Goal: Task Accomplishment & Management: Use online tool/utility

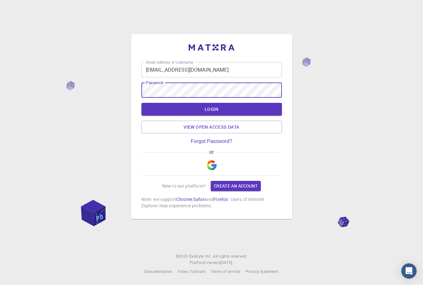
click at [214, 72] on input "[EMAIL_ADDRESS][DOMAIN_NAME]" at bounding box center [211, 69] width 140 height 15
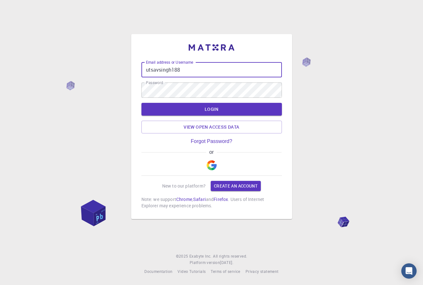
type input "utsavsingh188"
click at [366, 52] on div "Email address or Username utsavsingh188 Email address or Username Password Pass…" at bounding box center [211, 142] width 423 height 285
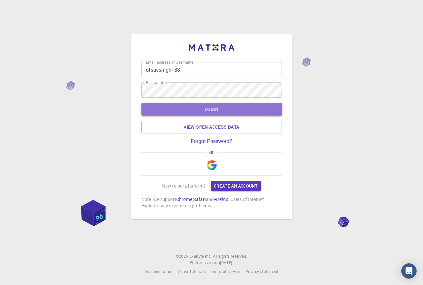
click at [213, 111] on button "LOGIN" at bounding box center [211, 109] width 140 height 13
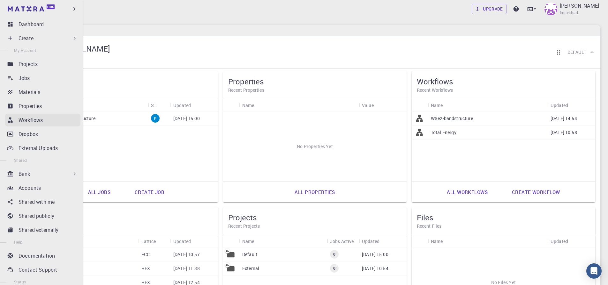
click at [24, 122] on p "Workflows" at bounding box center [30, 120] width 24 height 8
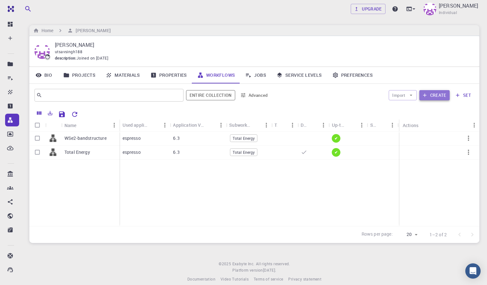
click at [422, 97] on button "Create" at bounding box center [434, 95] width 30 height 10
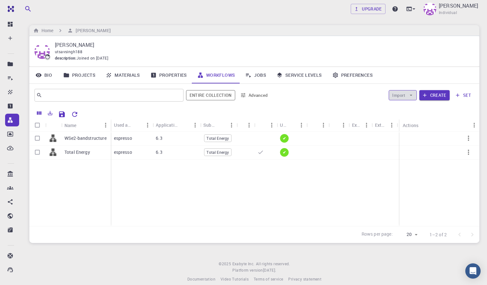
click at [410, 95] on icon "button" at bounding box center [411, 95] width 6 height 6
click at [410, 112] on li "Import From Bank" at bounding box center [416, 108] width 55 height 10
click at [257, 74] on link "Jobs" at bounding box center [255, 75] width 31 height 17
click at [404, 97] on button "Import" at bounding box center [402, 95] width 28 height 10
click at [371, 174] on div "WSe2-bandstructure Total Energy espresso 6.3 Total Energy ✔ espresso 6.3 Total …" at bounding box center [254, 179] width 450 height 95
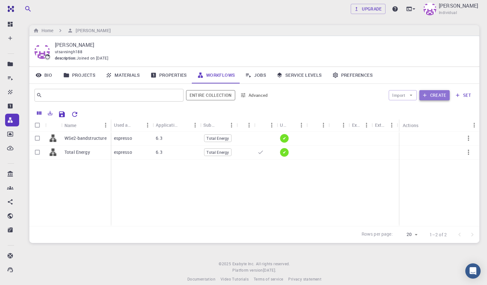
click at [422, 97] on button "Create" at bounding box center [434, 95] width 30 height 10
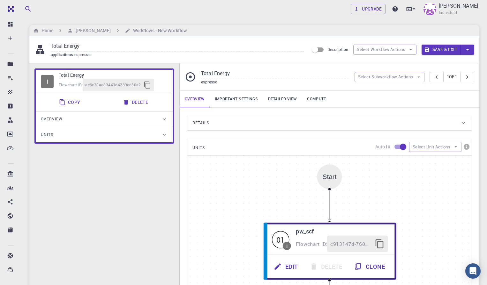
click at [85, 8] on div "Upgrade [PERSON_NAME] Individual" at bounding box center [254, 9] width 465 height 17
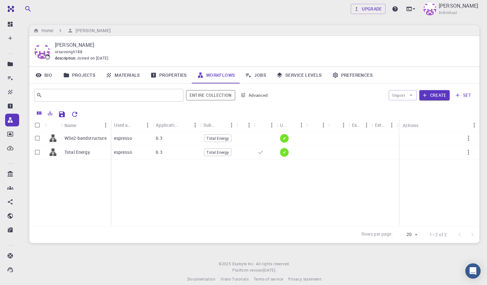
click at [82, 76] on link "Projects" at bounding box center [79, 75] width 42 height 17
click at [422, 96] on button "Create" at bounding box center [434, 95] width 30 height 10
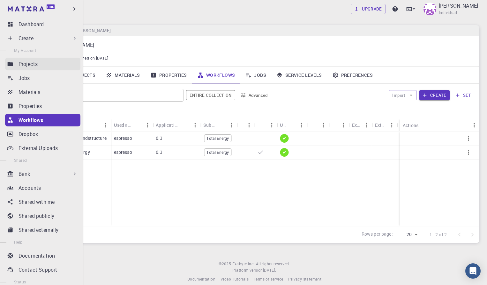
click at [10, 63] on icon at bounding box center [10, 64] width 5 height 4
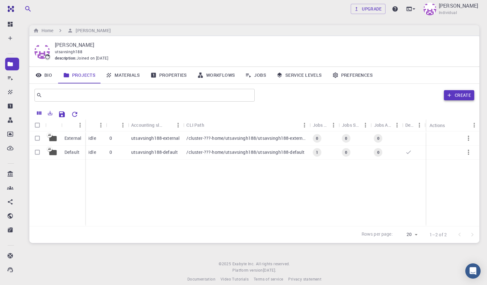
click at [422, 96] on button "Create" at bounding box center [459, 95] width 30 height 10
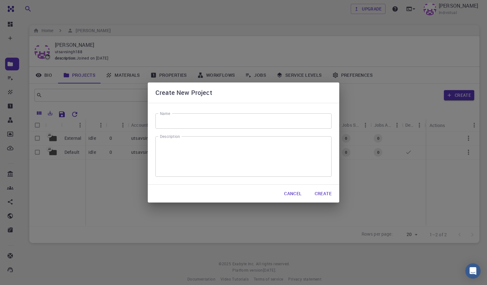
drag, startPoint x: 113, startPoint y: 178, endPoint x: 113, endPoint y: 183, distance: 4.8
click at [113, 181] on div "Create New Project Name Name Description x Description Cancel Create" at bounding box center [243, 142] width 487 height 285
click at [299, 195] on button "Cancel" at bounding box center [293, 194] width 28 height 13
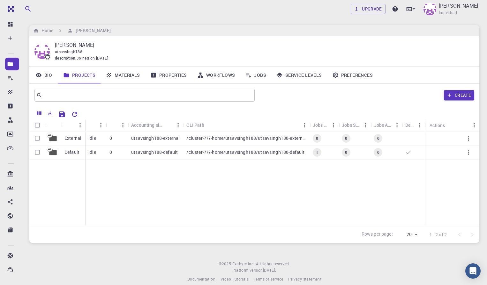
click at [129, 77] on link "Materials" at bounding box center [122, 75] width 45 height 17
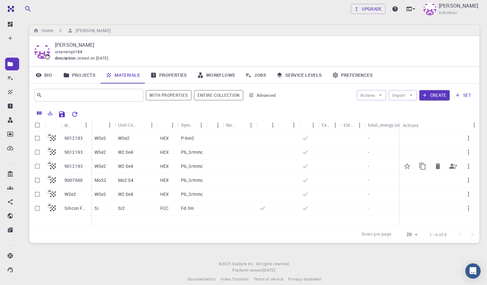
scroll to position [8, 0]
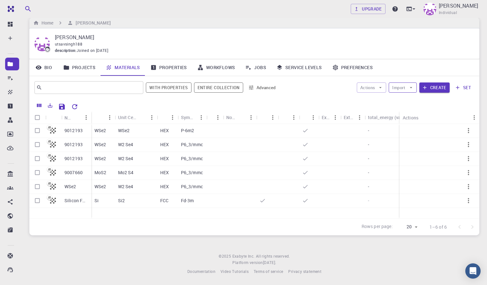
click at [411, 87] on icon "button" at bounding box center [411, 88] width 6 height 6
click at [402, 100] on div at bounding box center [399, 100] width 11 height 6
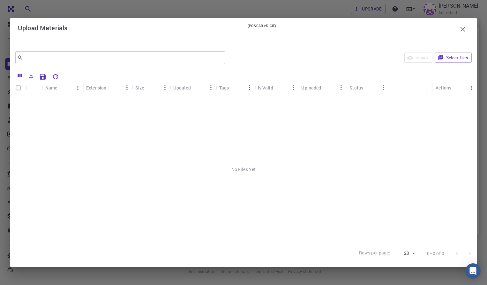
click at [422, 29] on icon "button" at bounding box center [463, 30] width 8 height 8
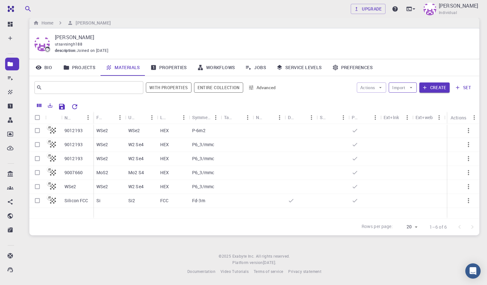
click at [411, 87] on icon "button" at bounding box center [411, 87] width 3 height 1
click at [403, 101] on div at bounding box center [399, 100] width 11 height 6
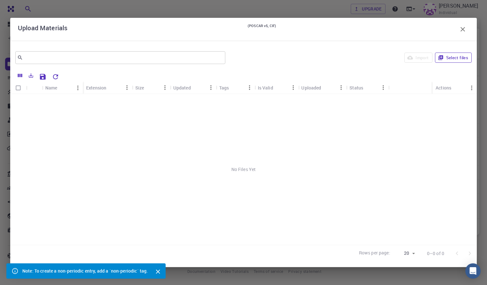
click at [422, 60] on button "Select files" at bounding box center [453, 58] width 37 height 10
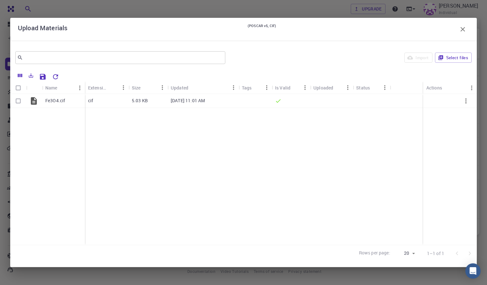
click at [17, 88] on input "Select all rows" at bounding box center [18, 88] width 12 height 12
checkbox input "true"
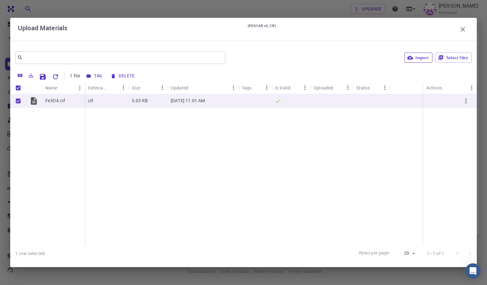
click at [419, 57] on button "Import" at bounding box center [418, 58] width 28 height 10
checkbox input "false"
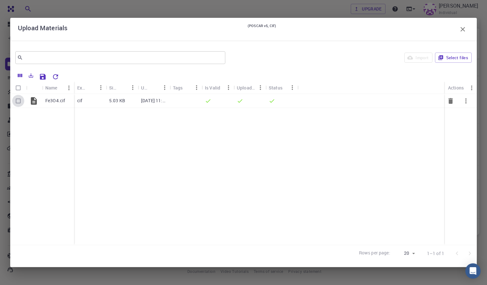
click at [17, 103] on input "Select row" at bounding box center [18, 101] width 12 height 12
checkbox input "true"
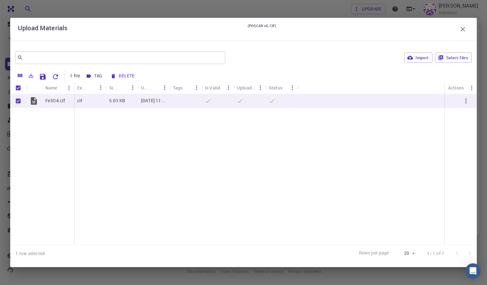
click at [422, 28] on icon "button" at bounding box center [463, 30] width 8 height 8
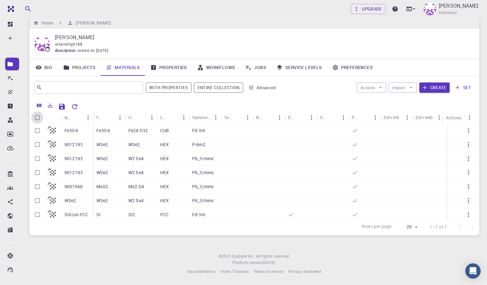
click at [35, 117] on input "Select all rows" at bounding box center [37, 118] width 12 height 12
checkbox input "true"
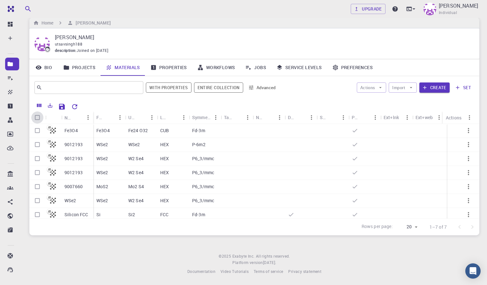
checkbox input "true"
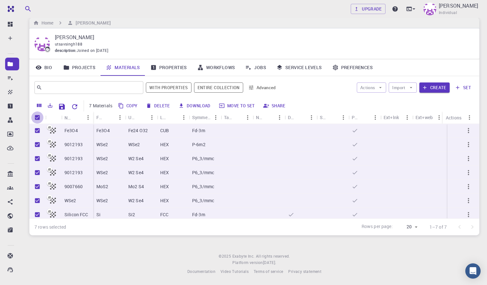
click at [38, 120] on input "Unselect all rows" at bounding box center [37, 118] width 12 height 12
checkbox input "false"
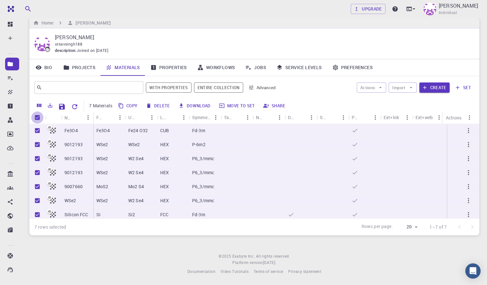
checkbox input "false"
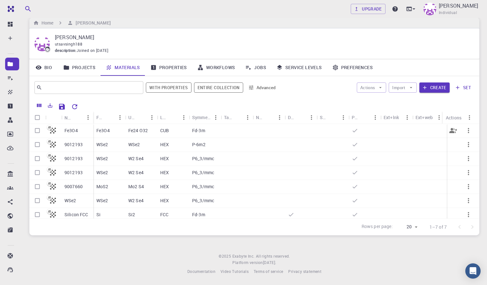
click at [38, 134] on input "Select row" at bounding box center [37, 131] width 12 height 12
checkbox input "true"
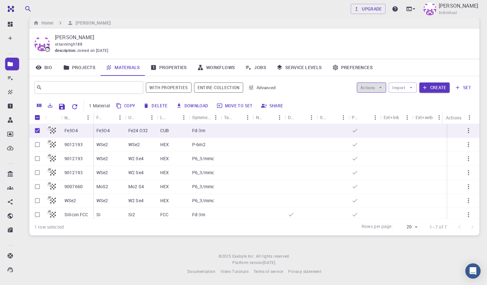
click at [380, 85] on icon "button" at bounding box center [380, 88] width 6 height 6
click at [375, 102] on span "Create Job" at bounding box center [384, 100] width 20 height 6
click at [422, 129] on icon "button" at bounding box center [468, 131] width 8 height 8
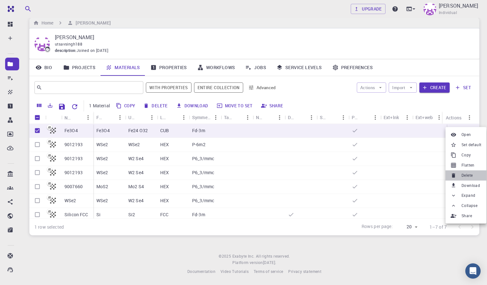
click at [422, 171] on li "Delete" at bounding box center [465, 176] width 41 height 10
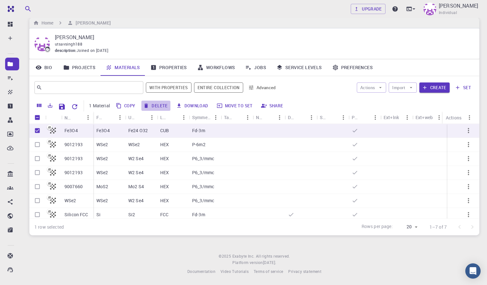
click at [151, 109] on button "Delete" at bounding box center [155, 106] width 29 height 10
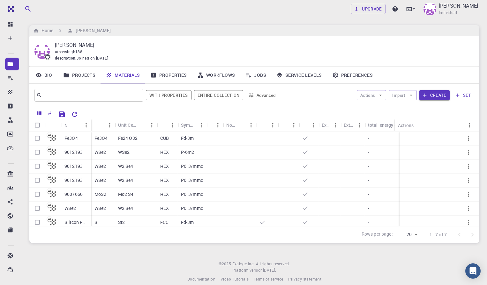
click at [121, 75] on link "Materials" at bounding box center [122, 75] width 45 height 17
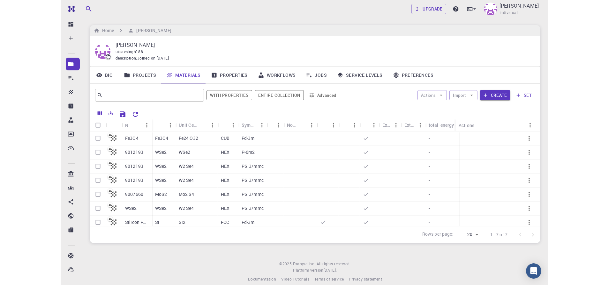
scroll to position [8, 0]
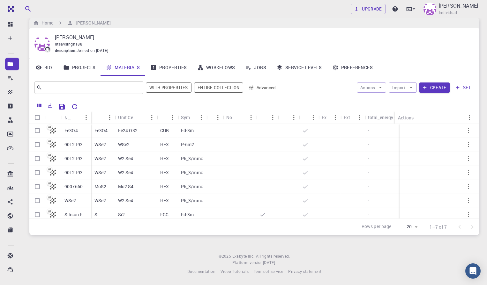
click at [121, 75] on span at bounding box center [122, 75] width 45 height 1
click at [120, 70] on link "Materials" at bounding box center [122, 67] width 45 height 17
click at [409, 88] on icon "button" at bounding box center [411, 88] width 6 height 6
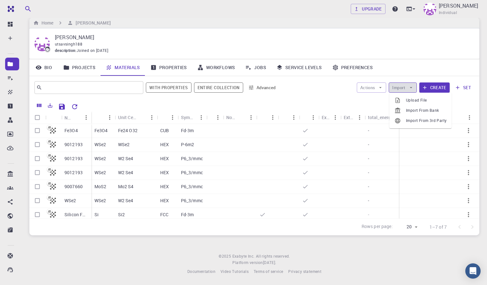
click at [409, 88] on icon "button" at bounding box center [411, 88] width 6 height 6
click at [409, 100] on span "Upload File" at bounding box center [426, 100] width 41 height 6
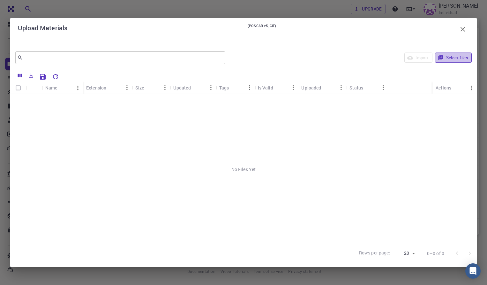
click at [456, 56] on button "Select files" at bounding box center [453, 58] width 37 height 10
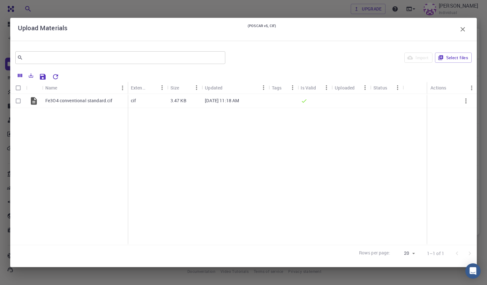
click at [17, 90] on input "Select all rows" at bounding box center [18, 88] width 12 height 12
checkbox input "true"
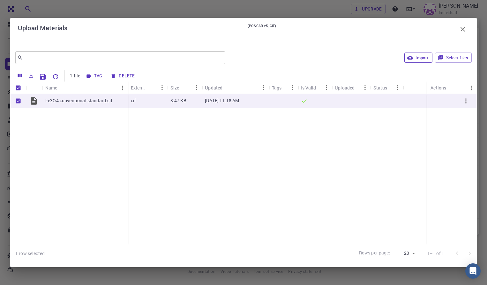
click at [423, 59] on button "Import" at bounding box center [418, 58] width 28 height 10
checkbox input "false"
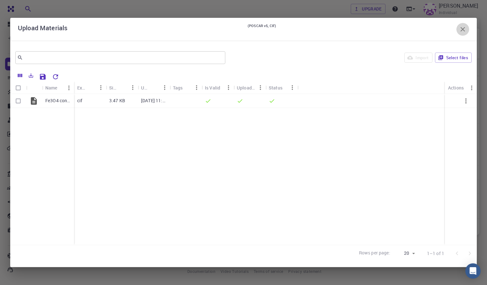
click at [462, 30] on icon "button" at bounding box center [462, 29] width 4 height 4
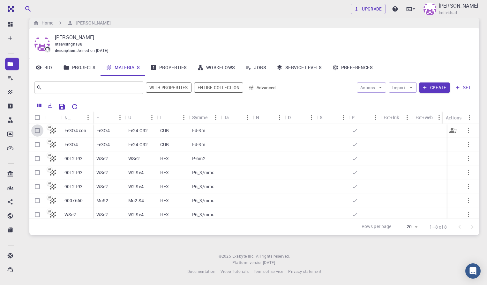
click at [37, 132] on input "Select row" at bounding box center [37, 131] width 12 height 12
checkbox input "true"
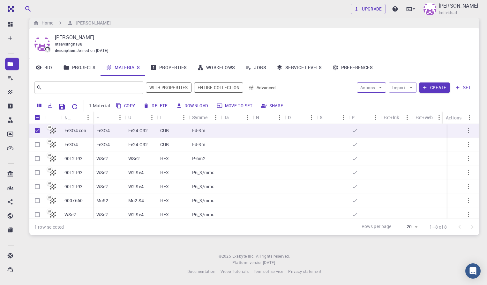
click at [382, 89] on icon "button" at bounding box center [380, 88] width 6 height 6
click at [366, 100] on icon at bounding box center [365, 100] width 6 height 6
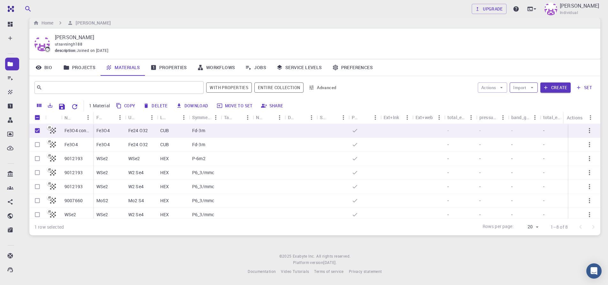
click at [491, 88] on icon "button" at bounding box center [532, 88] width 6 height 6
click at [408, 80] on div "Actions Import Create set" at bounding box center [468, 87] width 253 height 15
click at [491, 86] on icon "button" at bounding box center [501, 88] width 6 height 6
click at [483, 100] on icon at bounding box center [486, 100] width 6 height 6
click at [491, 85] on icon "button" at bounding box center [532, 88] width 6 height 6
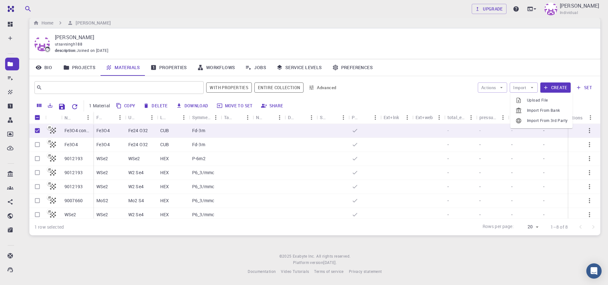
click at [240, 271] on footer "© 2025 Exabyte Inc. All rights reserved. Platform version 2025.7.24 . Documenta…" at bounding box center [315, 265] width 586 height 22
click at [491, 89] on button "Create" at bounding box center [555, 88] width 30 height 10
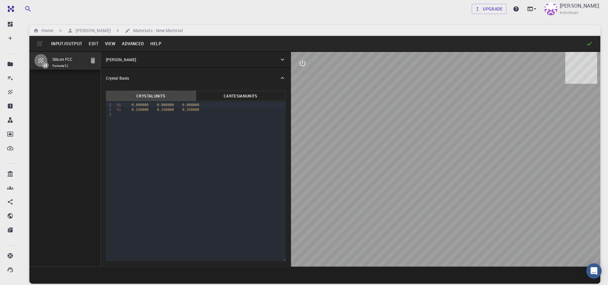
click at [378, 157] on div "Silicon FCC Formula: Si Crystal Lattice Lattice units angstrom angstrom Lattice…" at bounding box center [314, 159] width 571 height 216
click at [46, 80] on div "Silicon FCC Formula: Si" at bounding box center [64, 159] width 71 height 216
click at [67, 45] on button "Input/Output" at bounding box center [67, 44] width 38 height 10
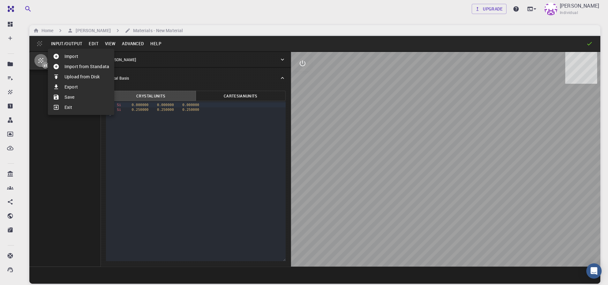
click at [61, 57] on div at bounding box center [58, 56] width 11 height 6
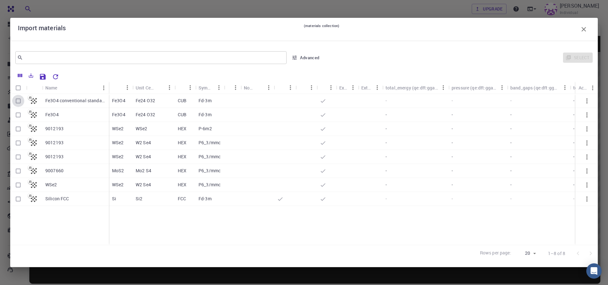
click at [16, 101] on input "Select row" at bounding box center [18, 101] width 12 height 12
checkbox input "true"
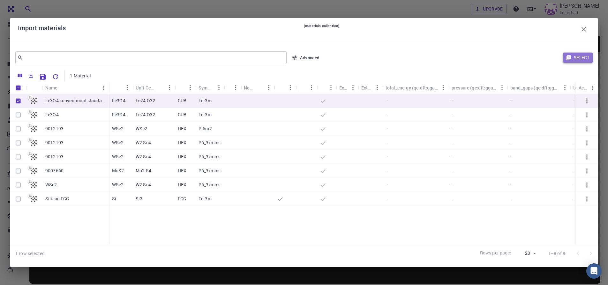
click at [491, 57] on icon "button" at bounding box center [568, 57] width 5 height 5
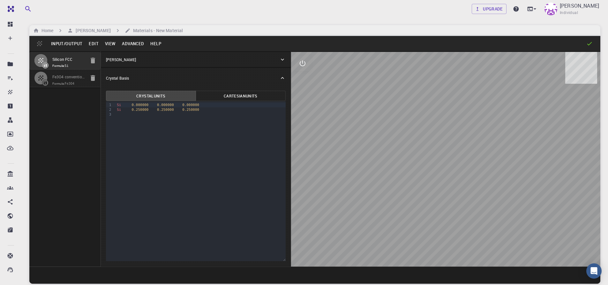
click at [77, 133] on div "Silicon FCC Formula: Si Fe3O4 conventional standard Formula: Fe3O4" at bounding box center [64, 159] width 71 height 216
click at [93, 59] on icon "button" at bounding box center [93, 61] width 8 height 8
type input "CUB"
type input "8.53335154"
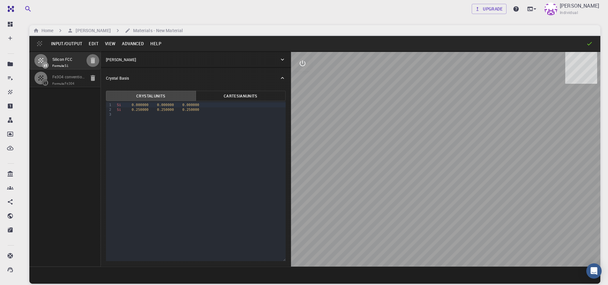
type input "8.53335154"
type input "90"
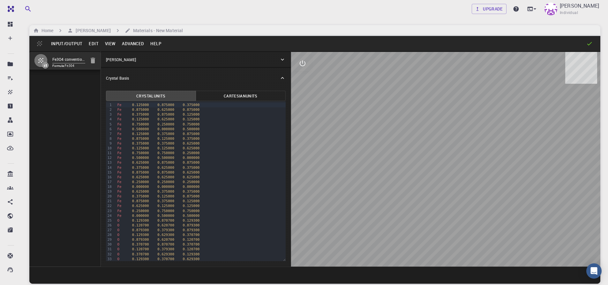
click at [127, 43] on button "Advanced" at bounding box center [133, 44] width 28 height 10
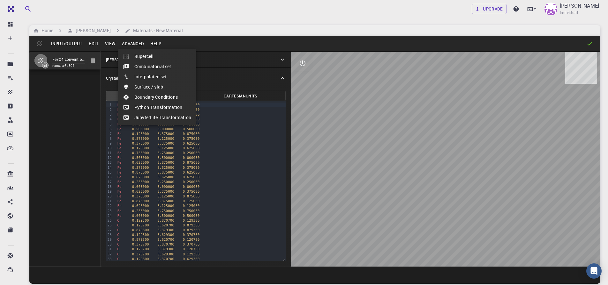
click at [51, 129] on div at bounding box center [304, 142] width 608 height 285
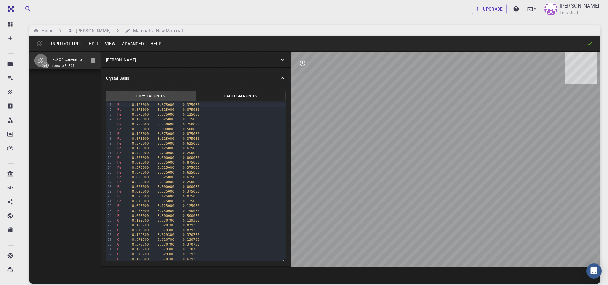
click at [93, 42] on button "Edit" at bounding box center [93, 44] width 16 height 10
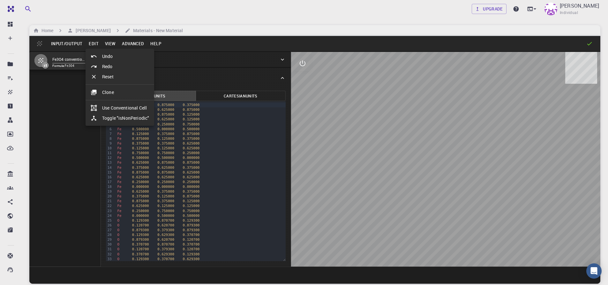
click at [75, 144] on div at bounding box center [304, 142] width 608 height 285
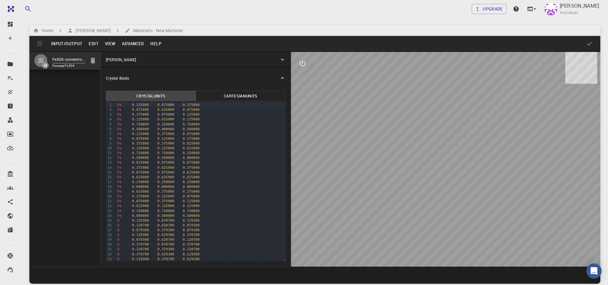
click at [113, 46] on button "View" at bounding box center [110, 44] width 17 height 10
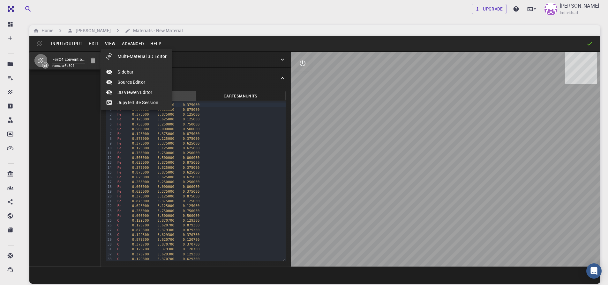
click at [131, 39] on div at bounding box center [304, 142] width 608 height 285
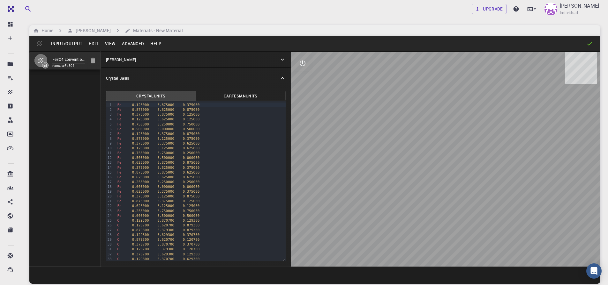
click at [126, 42] on button "Advanced" at bounding box center [133, 44] width 28 height 10
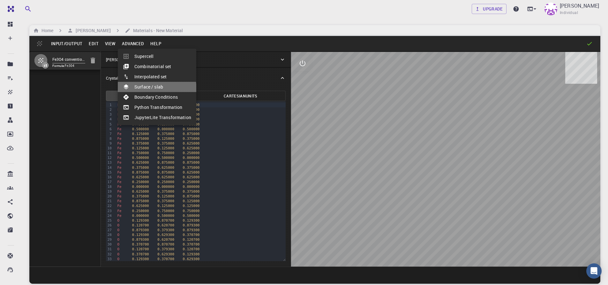
click at [127, 91] on li "Surface / slab" at bounding box center [157, 87] width 78 height 10
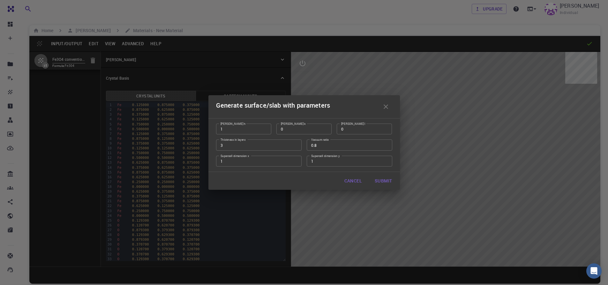
click at [73, 166] on div "Generate surface/slab with parameters Miller h 1 Miller h Miller k 0 Miller k M…" at bounding box center [304, 142] width 608 height 285
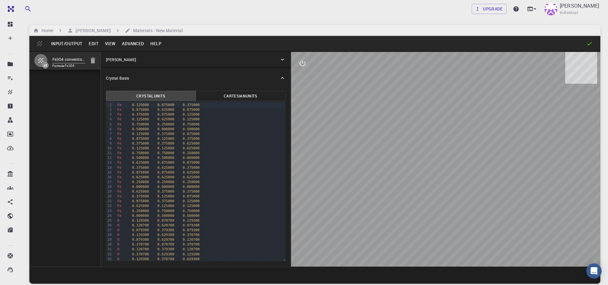
click at [92, 43] on button "Edit" at bounding box center [93, 44] width 16 height 10
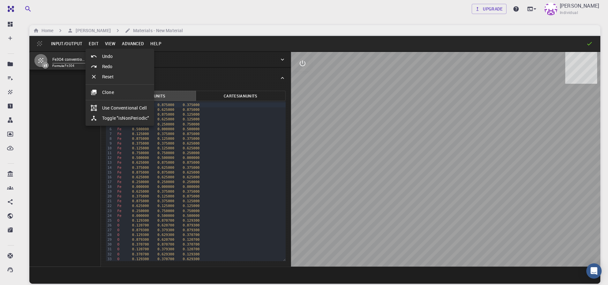
click at [63, 187] on div at bounding box center [304, 142] width 608 height 285
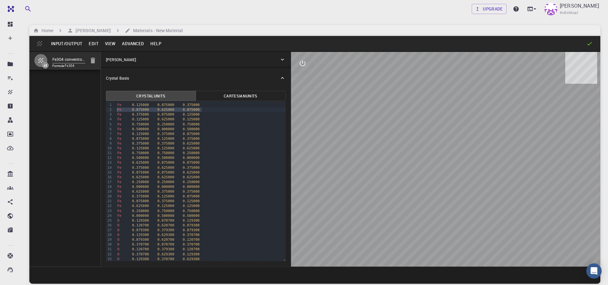
drag, startPoint x: 203, startPoint y: 109, endPoint x: 100, endPoint y: 109, distance: 102.7
click at [101, 109] on div "Crystal Units Cartesian Units 99 1 2 3 4 5 6 7 8 9 10 11 12 13 14 15 16 17 18 1…" at bounding box center [196, 177] width 190 height 178
click at [72, 179] on div "Fe3O4 conventional standard Formula: Fe3O4" at bounding box center [64, 159] width 71 height 216
click at [71, 137] on div "Fe3O4 conventional standard Formula: Fe3O4" at bounding box center [64, 159] width 71 height 216
drag, startPoint x: 75, startPoint y: 97, endPoint x: 77, endPoint y: 101, distance: 4.4
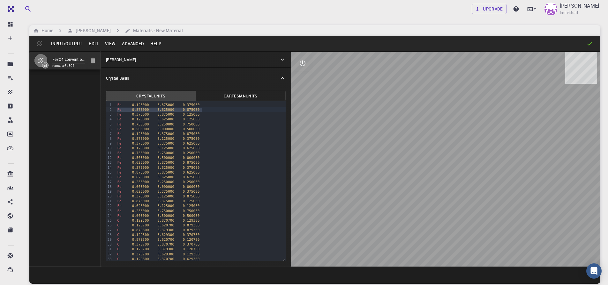
click at [76, 100] on div "Fe3O4 conventional standard Formula: Fe3O4" at bounding box center [64, 159] width 71 height 216
click at [126, 112] on div "Fe 0.875000 0.625000 0.875000" at bounding box center [200, 109] width 170 height 5
click at [130, 45] on button "Advanced" at bounding box center [133, 44] width 28 height 10
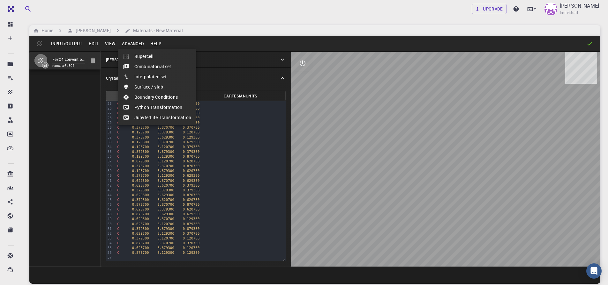
click at [60, 173] on div at bounding box center [304, 142] width 608 height 285
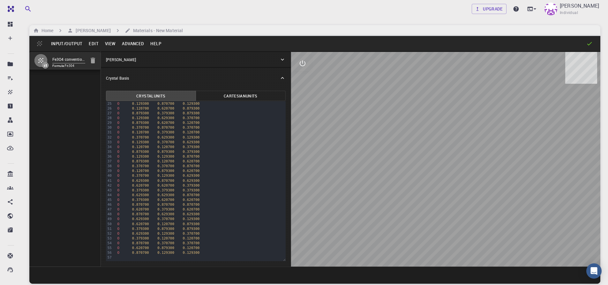
click at [121, 6] on div "Upgrade UTSAV SINGH Individual" at bounding box center [315, 9] width 586 height 17
click at [491, 46] on icon at bounding box center [589, 44] width 6 height 6
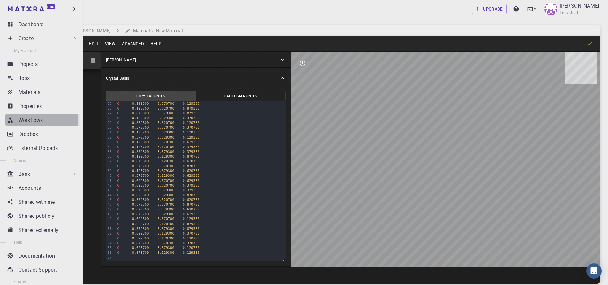
click at [15, 122] on link "Workflows" at bounding box center [42, 120] width 75 height 13
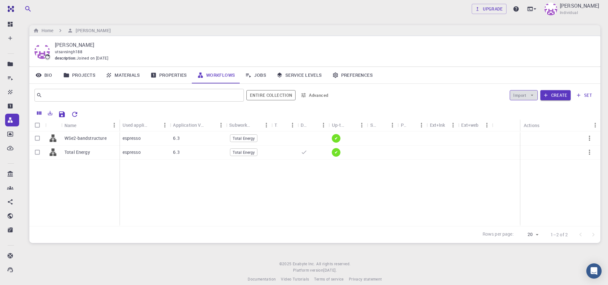
click at [491, 95] on icon "button" at bounding box center [532, 95] width 6 height 6
click at [423, 211] on div "WSe2-bandstructure Total Energy espresso 6.3 Total Energy ✔ espresso 6.3 Total …" at bounding box center [314, 179] width 571 height 95
click at [491, 94] on button "Create" at bounding box center [555, 95] width 30 height 10
click at [48, 115] on icon "Export" at bounding box center [50, 113] width 4 height 4
click at [79, 187] on div "WSe2-bandstructure Total Energy" at bounding box center [74, 179] width 90 height 95
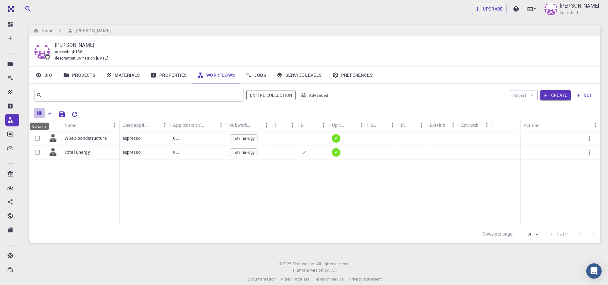
click at [39, 112] on icon "Columns" at bounding box center [39, 113] width 6 height 6
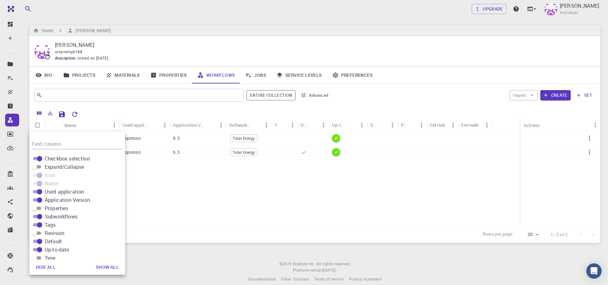
click at [205, 210] on div "WSe2-bandstructure Total Energy espresso 6.3 Total Energy ✔ espresso 6.3 Total …" at bounding box center [314, 179] width 571 height 95
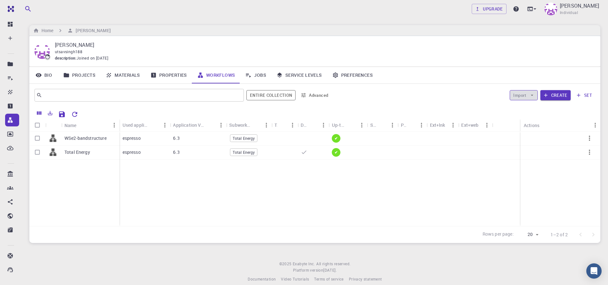
click at [491, 93] on icon "button" at bounding box center [532, 95] width 6 height 6
click at [491, 108] on span "Import From Bank" at bounding box center [543, 108] width 33 height 6
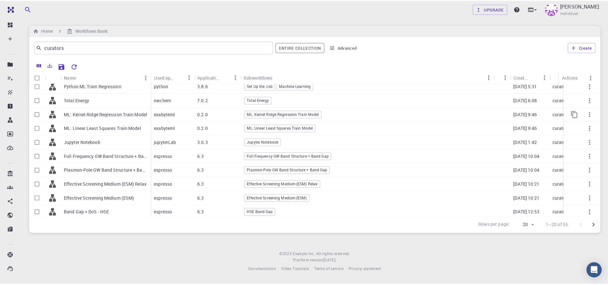
scroll to position [152, 0]
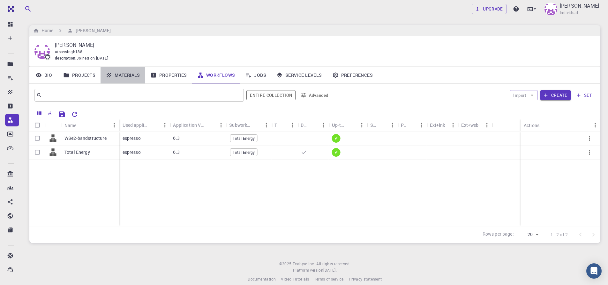
click at [123, 76] on link "Materials" at bounding box center [122, 75] width 45 height 17
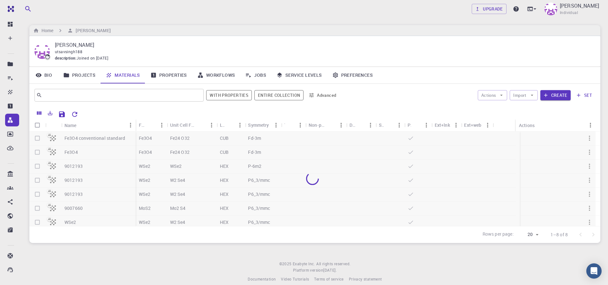
click at [36, 126] on input "Select all rows" at bounding box center [37, 125] width 12 height 12
checkbox input "true"
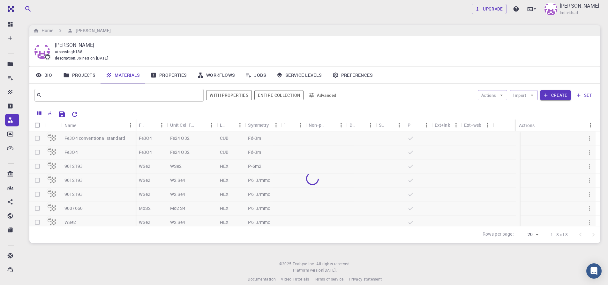
checkbox input "true"
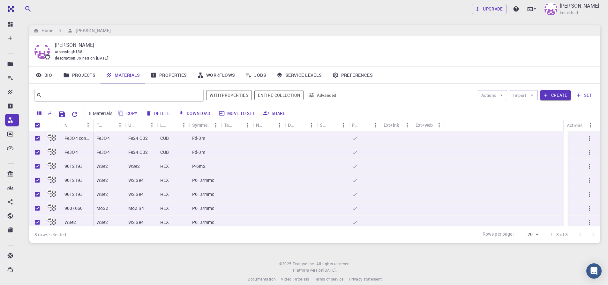
click at [37, 125] on input "Unselect all rows" at bounding box center [37, 125] width 12 height 12
checkbox input "false"
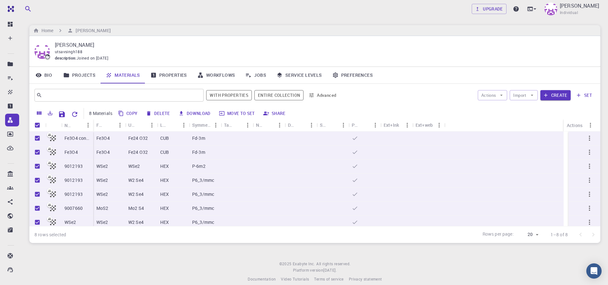
checkbox input "false"
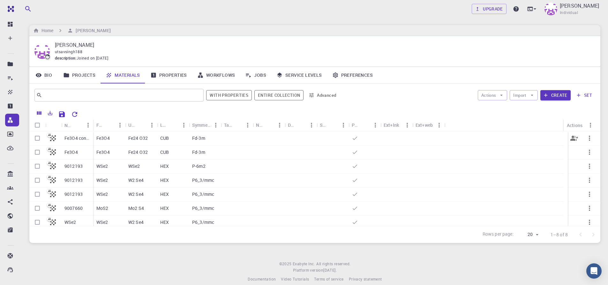
click at [38, 137] on input "Select row" at bounding box center [37, 138] width 12 height 12
checkbox input "true"
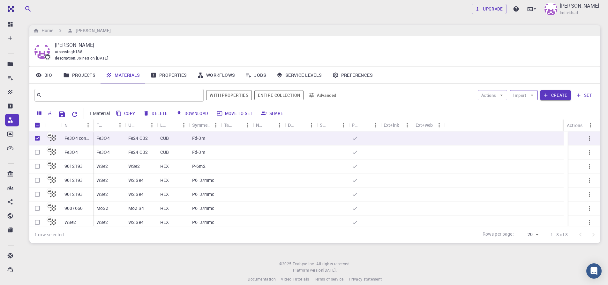
click at [491, 95] on button "Import" at bounding box center [523, 95] width 28 height 10
click at [491, 98] on icon "button" at bounding box center [501, 95] width 6 height 6
click at [491, 109] on span "Create Job" at bounding box center [504, 108] width 20 height 6
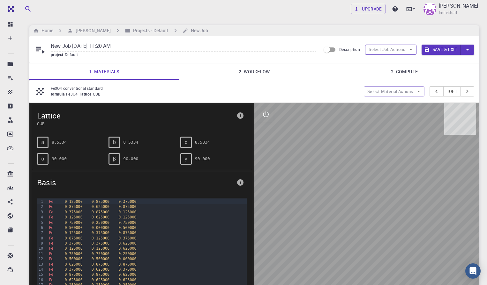
click at [408, 50] on icon "button" at bounding box center [411, 50] width 6 height 6
click at [291, 90] on p "Fe3O4 conventional standard" at bounding box center [205, 88] width 308 height 6
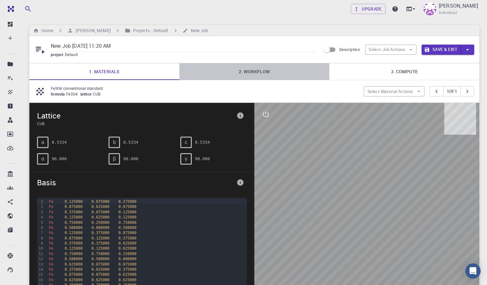
click at [257, 73] on link "2. Workflow" at bounding box center [254, 71] width 150 height 17
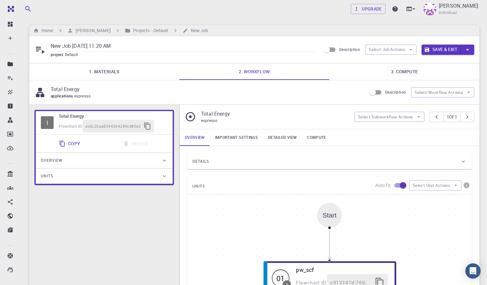
scroll to position [181, 0]
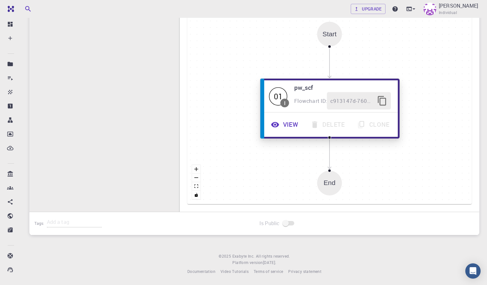
click at [276, 126] on icon "button" at bounding box center [275, 124] width 8 height 5
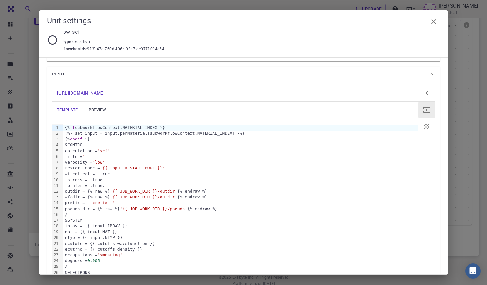
scroll to position [0, 0]
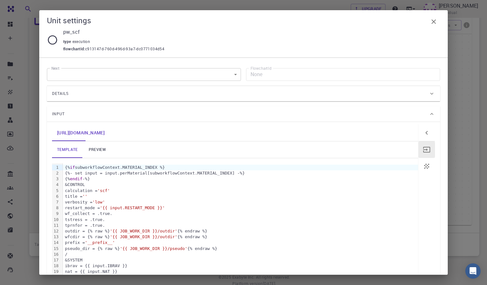
click at [428, 96] on icon at bounding box center [431, 94] width 6 height 6
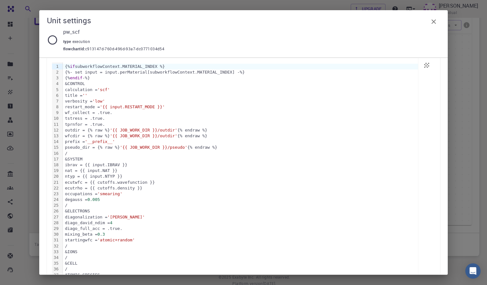
scroll to position [313, 0]
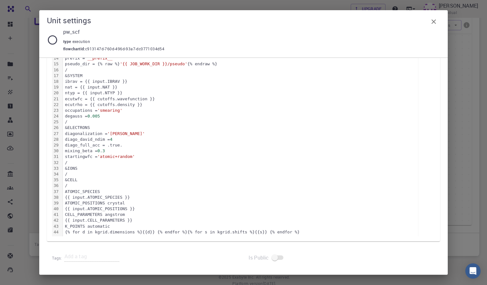
click at [434, 20] on icon "button" at bounding box center [434, 22] width 8 height 8
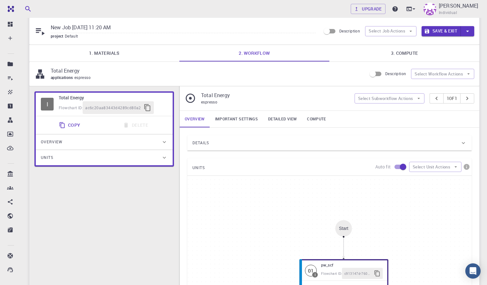
scroll to position [0, 0]
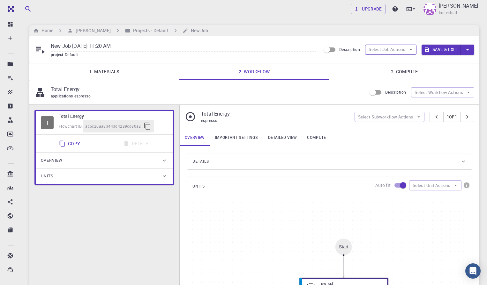
click at [410, 50] on icon "button" at bounding box center [410, 49] width 3 height 1
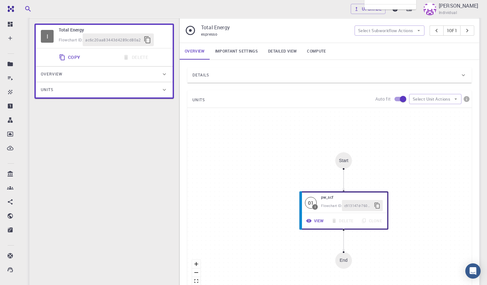
scroll to position [153, 0]
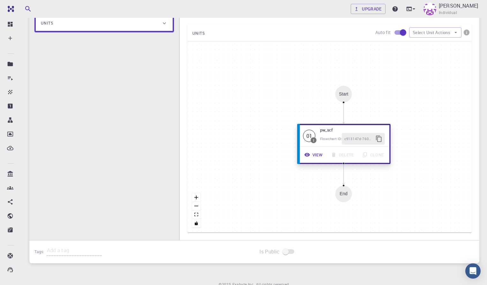
click at [307, 156] on icon "button" at bounding box center [306, 155] width 5 height 4
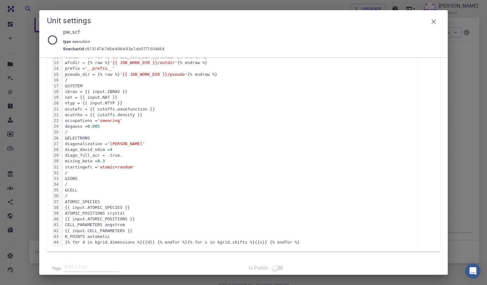
scroll to position [0, 0]
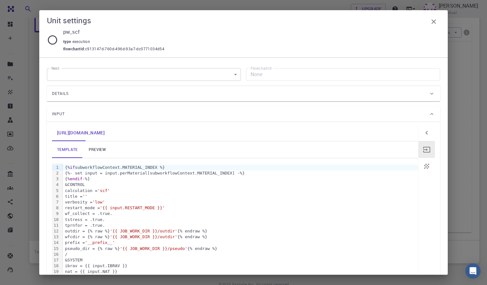
click at [430, 93] on icon at bounding box center [431, 94] width 3 height 2
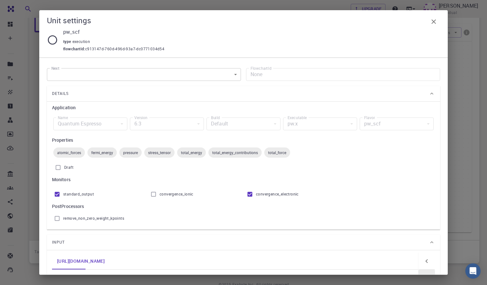
click at [421, 127] on div "pw_scf" at bounding box center [396, 124] width 74 height 13
drag, startPoint x: 28, startPoint y: 73, endPoint x: 40, endPoint y: 73, distance: 11.5
click at [28, 74] on div "Unit settings pw_scf type execution flowchartId : c913147d-760d-496d-93a7-dc077…" at bounding box center [243, 142] width 487 height 285
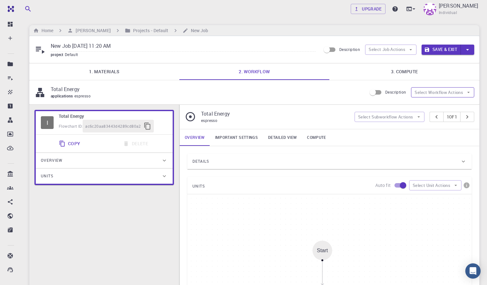
click at [468, 94] on icon "button" at bounding box center [468, 93] width 6 height 6
click at [99, 238] on div "I Total Energy Flowchart ID: ac6c20aa83443d4289cd80a2 Copy Delete Overview Prop…" at bounding box center [104, 254] width 150 height 299
click at [404, 51] on button "Select Job Actions" at bounding box center [390, 50] width 51 height 10
click at [83, 224] on div "I Total Energy Flowchart ID: ac6c20aa83443d4289cd80a2 Copy Delete Overview Prop…" at bounding box center [104, 254] width 150 height 299
click at [457, 186] on icon "button" at bounding box center [456, 186] width 6 height 6
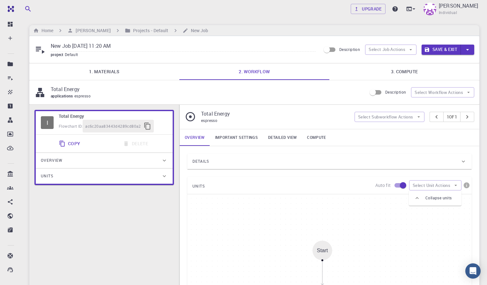
click at [224, 230] on div "Start 01 I pw_scf Flowchart ID: c913147d-760d-496d-93a7-dc0771034d54 View Delet…" at bounding box center [329, 290] width 284 height 191
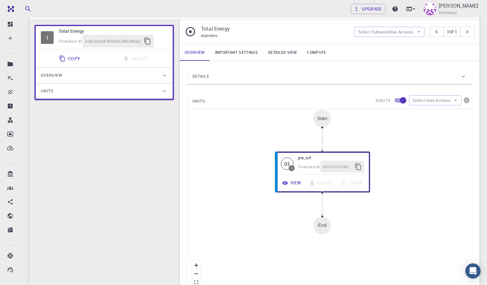
scroll to position [77, 0]
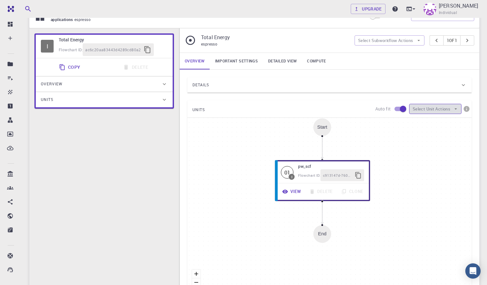
click at [456, 112] on icon "button" at bounding box center [456, 109] width 6 height 6
click at [101, 203] on div "I Total Energy Flowchart ID: ac6c20aa83443d4289cd80a2 Copy Delete Overview Prop…" at bounding box center [104, 177] width 150 height 299
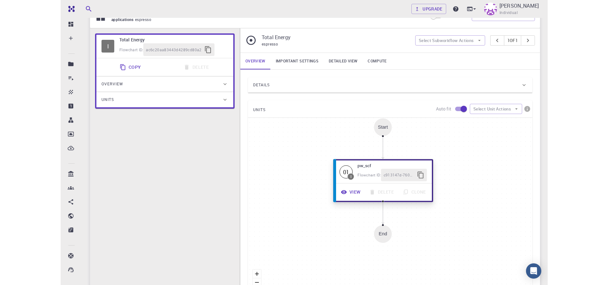
scroll to position [0, 0]
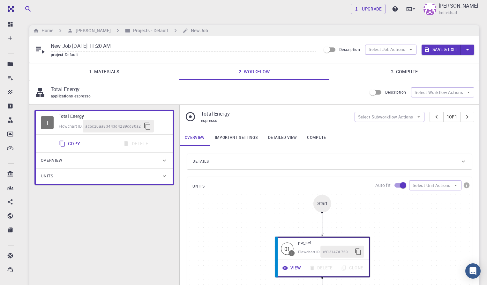
click at [132, 46] on input "New Job Sep 15, 2025, 11:20 AM" at bounding box center [183, 46] width 265 height 11
type input "N"
type input "Phononic band structure of Fe3O4"
click at [82, 252] on div "I Total Energy Flowchart ID: ac6c20aa83443d4289cd80a2 Copy Delete Overview Prop…" at bounding box center [104, 254] width 150 height 299
click at [470, 90] on icon "button" at bounding box center [468, 93] width 6 height 6
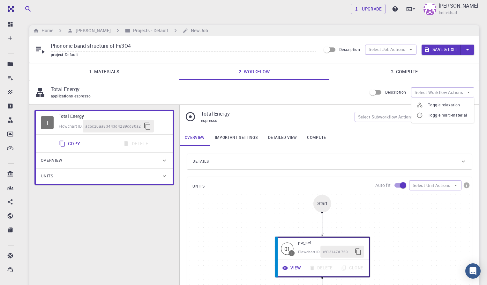
click at [140, 241] on div "I Total Energy Flowchart ID: ac6c20aa83443d4289cd80a2 Copy Delete Overview Prop…" at bounding box center [104, 254] width 150 height 299
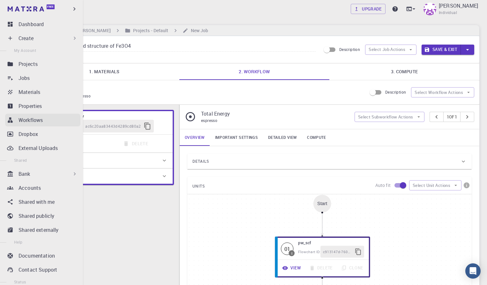
click at [25, 121] on p "Workflows" at bounding box center [30, 120] width 24 height 8
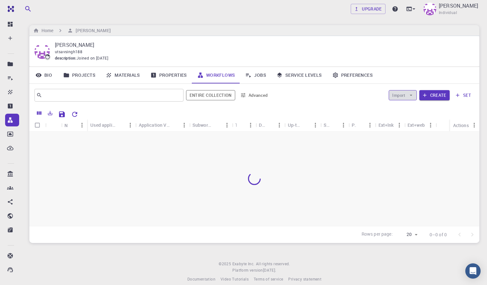
click at [412, 96] on icon "button" at bounding box center [411, 95] width 6 height 6
click at [419, 109] on span "Import From Bank" at bounding box center [422, 108] width 33 height 6
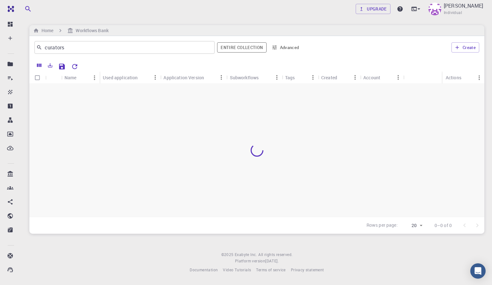
click at [107, 256] on footer "© 2025 Exabyte Inc. All rights reserved. Platform version 2025.7.24 . Documenta…" at bounding box center [257, 263] width 470 height 22
click at [127, 255] on footer "© 2025 Exabyte Inc. All rights reserved. Platform version 2025.7.24 . Documenta…" at bounding box center [257, 263] width 470 height 22
drag, startPoint x: 266, startPoint y: 119, endPoint x: 401, endPoint y: 170, distance: 144.4
click at [400, 170] on div at bounding box center [256, 150] width 455 height 133
drag, startPoint x: 313, startPoint y: 9, endPoint x: 440, endPoint y: 31, distance: 129.6
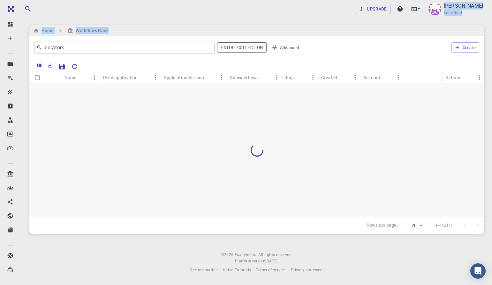
click at [431, 28] on div "Upgrade UTSAV SINGH Individual Home Workflows Bank curators ​ Entire collection…" at bounding box center [257, 142] width 470 height 284
click at [150, 193] on div at bounding box center [256, 150] width 455 height 133
click at [136, 135] on div at bounding box center [256, 150] width 455 height 133
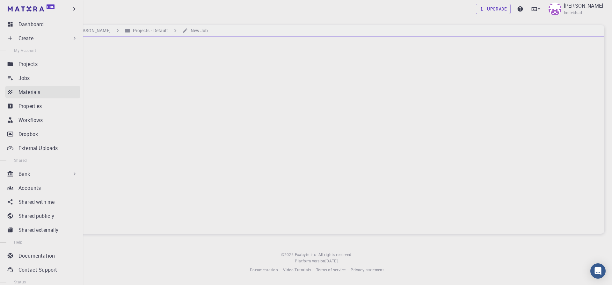
click at [56, 92] on div "Materials" at bounding box center [49, 92] width 62 height 8
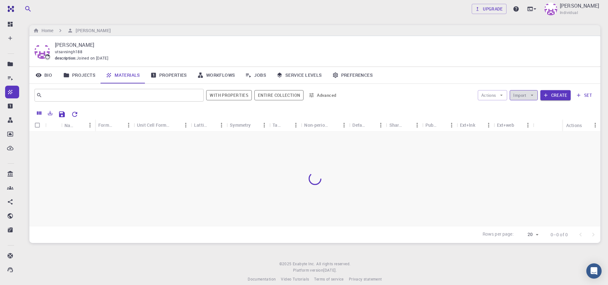
click at [491, 95] on button "Import" at bounding box center [523, 95] width 28 height 10
click at [491, 107] on div at bounding box center [520, 108] width 11 height 6
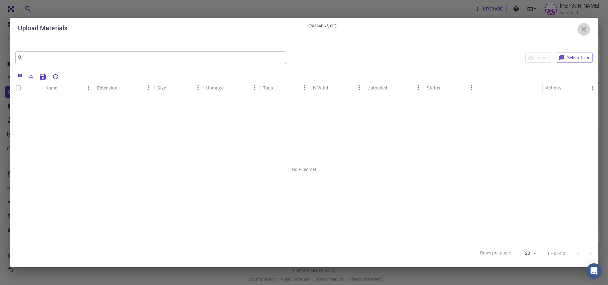
click at [491, 28] on icon "button" at bounding box center [584, 30] width 8 height 8
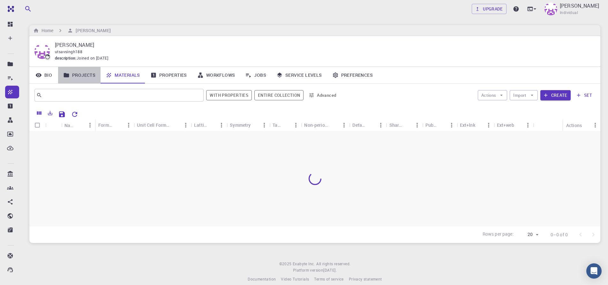
click at [84, 75] on link "Projects" at bounding box center [79, 75] width 42 height 17
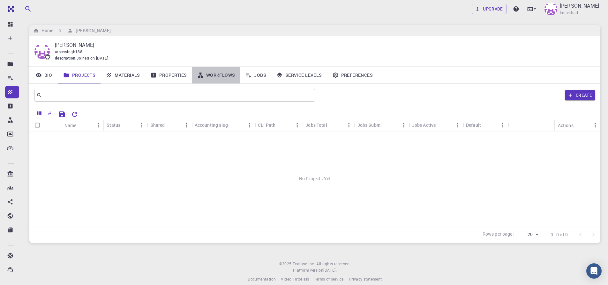
click at [217, 75] on link "Workflows" at bounding box center [216, 75] width 48 height 17
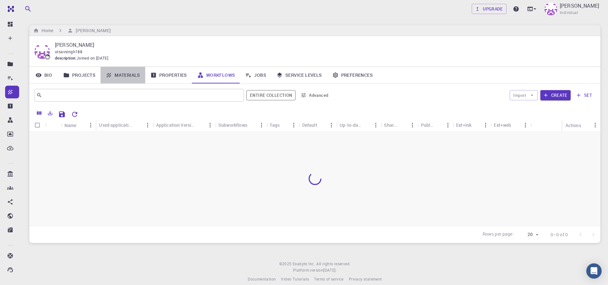
click at [127, 73] on link "Materials" at bounding box center [122, 75] width 45 height 17
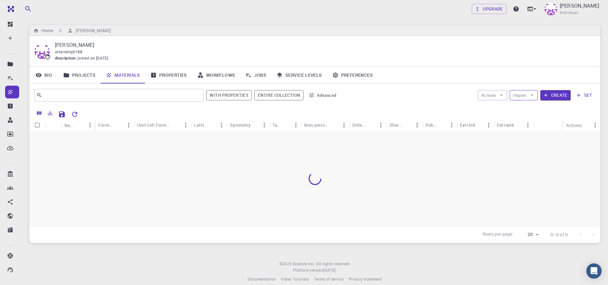
click at [491, 95] on icon "button" at bounding box center [531, 95] width 3 height 1
click at [491, 107] on span "Upload File" at bounding box center [547, 108] width 41 height 6
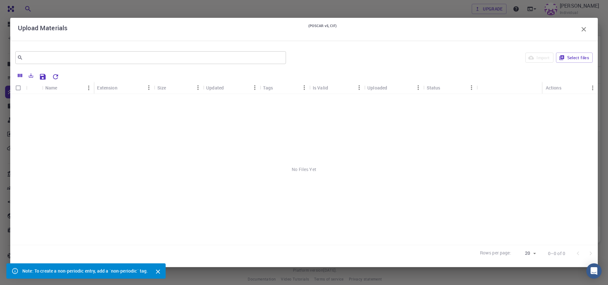
scroll to position [8, 0]
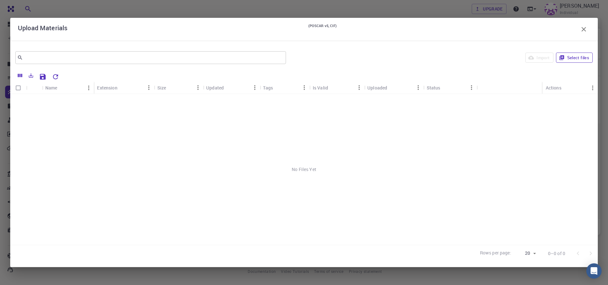
click at [491, 57] on button "Select files" at bounding box center [574, 58] width 37 height 10
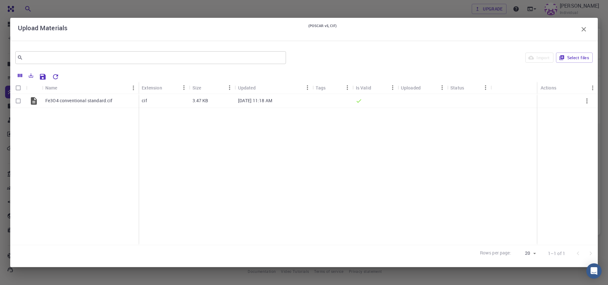
click at [15, 86] on input "Select all rows" at bounding box center [18, 88] width 12 height 12
checkbox input "true"
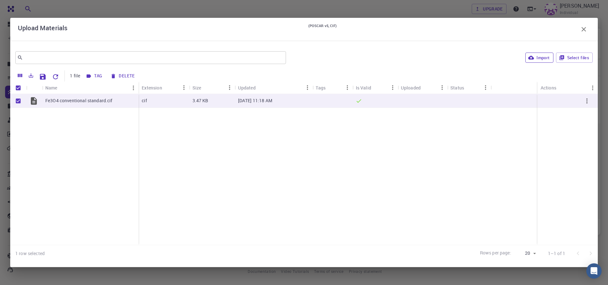
click at [491, 59] on button "Import" at bounding box center [539, 58] width 28 height 10
click at [491, 30] on icon "button" at bounding box center [584, 30] width 8 height 8
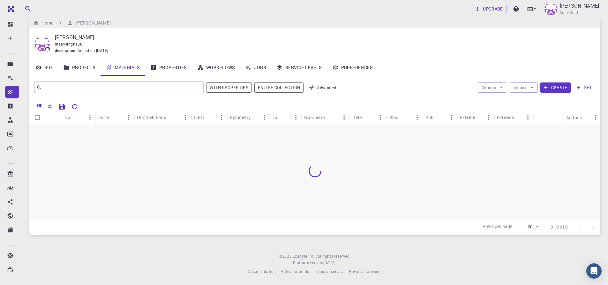
click at [147, 164] on div at bounding box center [314, 171] width 571 height 95
click at [119, 65] on link "Materials" at bounding box center [122, 67] width 45 height 17
click at [126, 69] on link "Materials" at bounding box center [122, 67] width 45 height 17
click at [56, 271] on footer "© 2025 Exabyte Inc. All rights reserved. Platform version 2025.7.24 . Documenta…" at bounding box center [315, 265] width 586 height 22
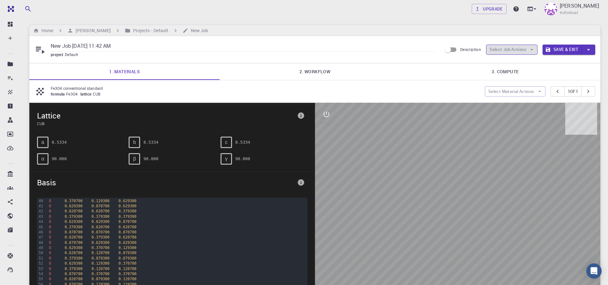
click at [527, 50] on button "Select Job Actions" at bounding box center [511, 50] width 51 height 10
click at [247, 184] on span "Basis" at bounding box center [165, 183] width 257 height 10
click at [572, 50] on button "Save & Exit" at bounding box center [561, 50] width 39 height 10
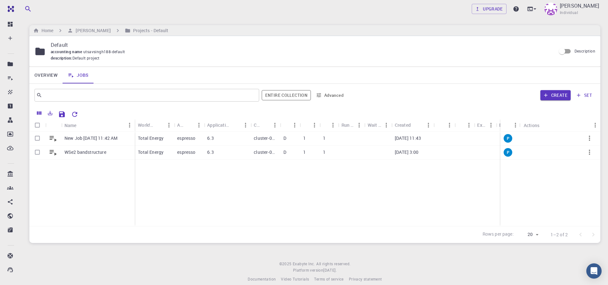
click at [32, 254] on div "Upgrade UTSAV SINGH Individual Home UTSAV SINGH Projects - Default Default acco…" at bounding box center [315, 146] width 586 height 293
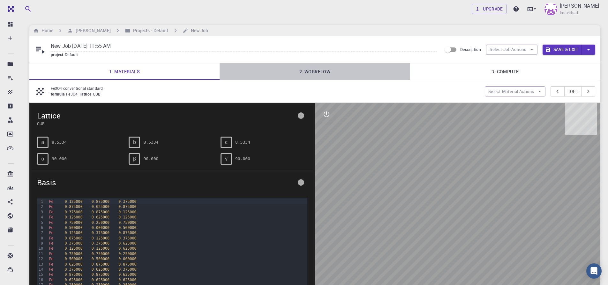
click at [310, 72] on link "2. Workflow" at bounding box center [314, 71] width 190 height 17
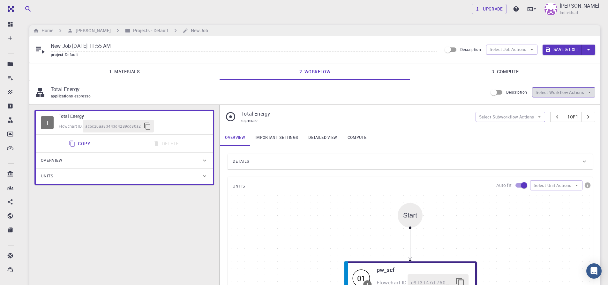
click at [589, 93] on icon "button" at bounding box center [589, 93] width 6 height 6
click at [250, 235] on div "Start 01 I pw_scf Flowchart ID: c913147d-760d-496d-93a7-dc0771034d54 View Delet…" at bounding box center [409, 290] width 365 height 191
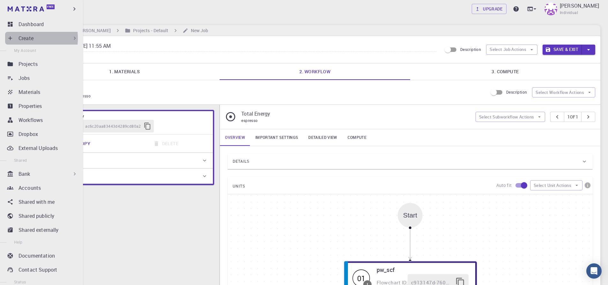
click at [15, 38] on div "Create" at bounding box center [42, 38] width 75 height 13
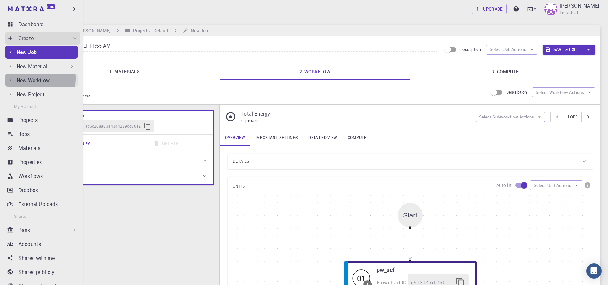
click at [20, 78] on p "New Workflow" at bounding box center [33, 81] width 33 height 8
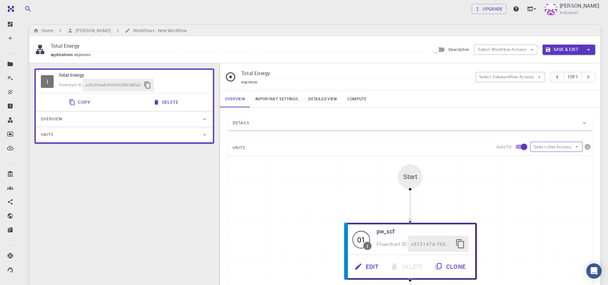
click at [576, 148] on icon "button" at bounding box center [576, 147] width 6 height 6
click at [547, 161] on span "Add Unit" at bounding box center [561, 160] width 31 height 6
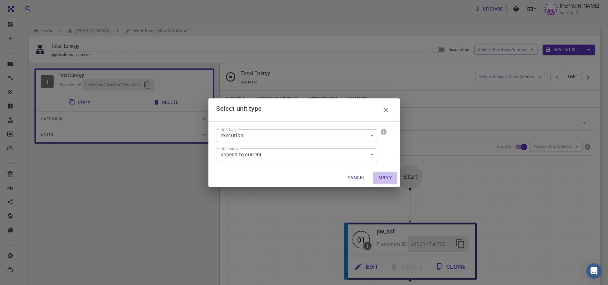
click at [385, 178] on button "Apply" at bounding box center [385, 178] width 24 height 13
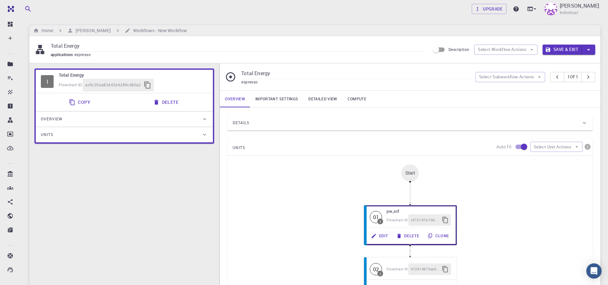
click at [467, 124] on div "Details" at bounding box center [407, 123] width 348 height 10
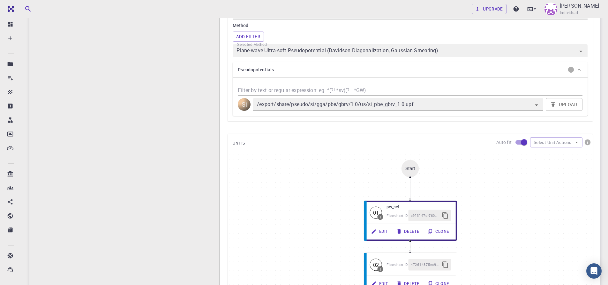
scroll to position [344, 0]
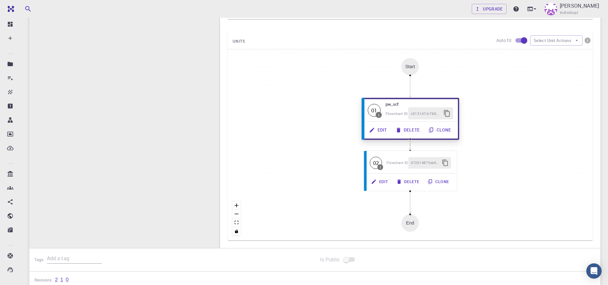
click at [373, 133] on button "Edit" at bounding box center [378, 130] width 26 height 12
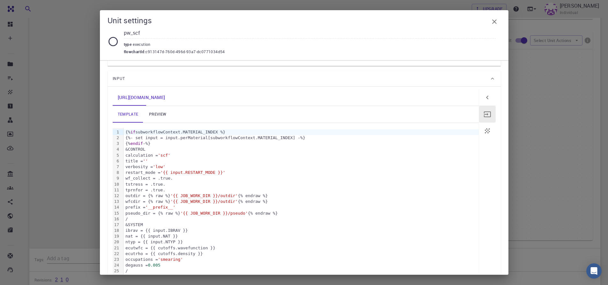
scroll to position [77, 0]
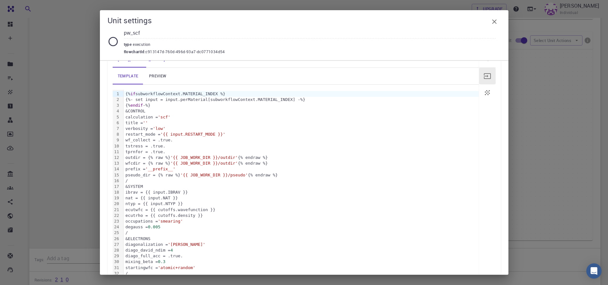
click at [86, 44] on div "Unit settings pw_scf type execution flowchartId : c913147d-760d-496d-93a7-dc077…" at bounding box center [304, 142] width 608 height 285
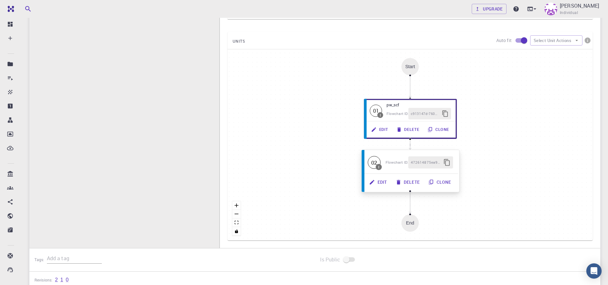
click at [382, 183] on button "Edit" at bounding box center [378, 182] width 26 height 12
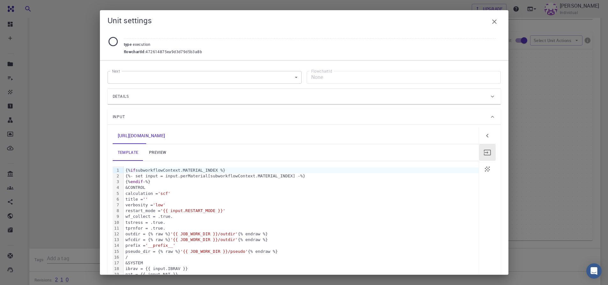
click at [76, 81] on div "Unit settings type execution flowchartId : 472614875ea9d3d79d5b3a8b Next ​ Next…" at bounding box center [304, 142] width 608 height 285
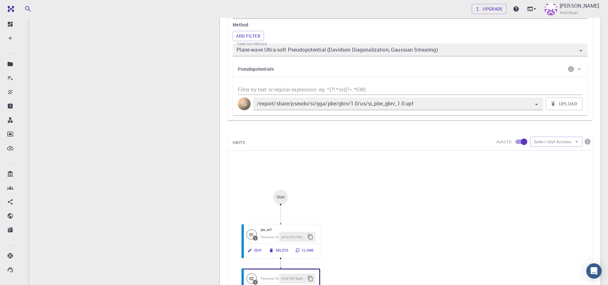
scroll to position [230, 0]
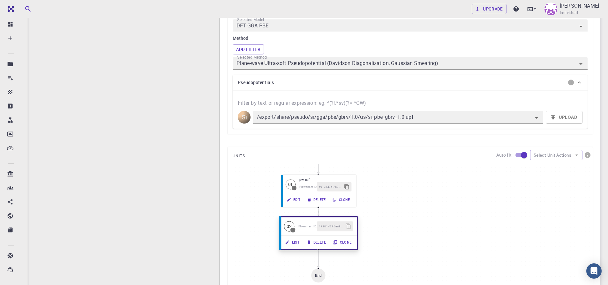
click at [292, 244] on button "Edit" at bounding box center [292, 243] width 21 height 10
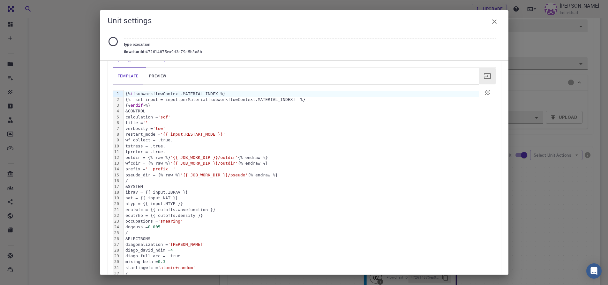
scroll to position [0, 0]
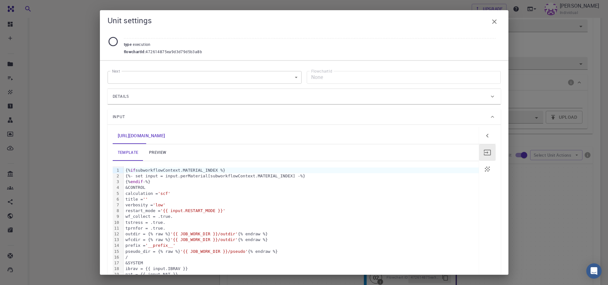
click at [489, 97] on icon at bounding box center [492, 96] width 6 height 6
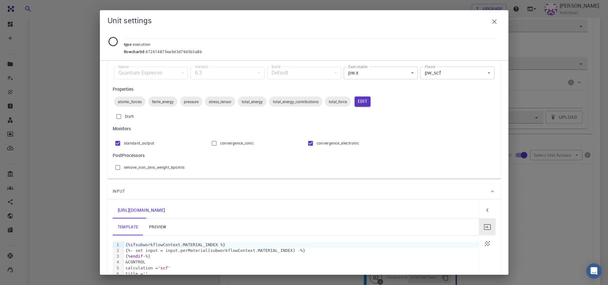
scroll to position [16, 0]
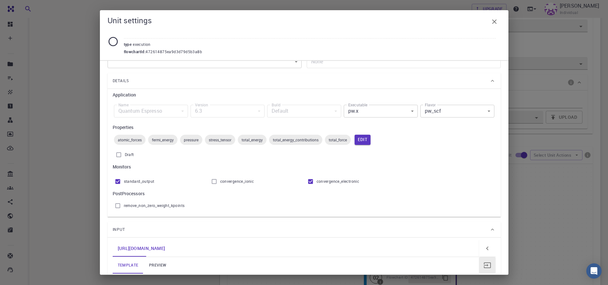
click at [483, 113] on body "Free Dashboard Create New Job New Material Create Material Upload File Import f…" at bounding box center [304, 111] width 608 height 683
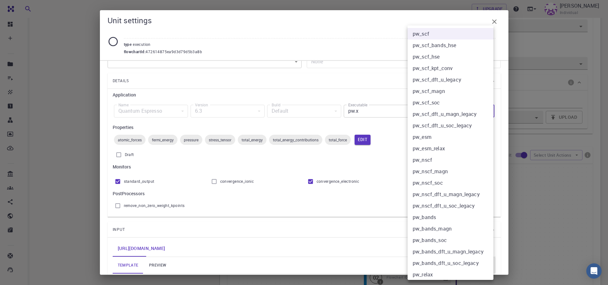
click at [423, 218] on li "pw_bands" at bounding box center [452, 217] width 91 height 11
type input "pw_bands"
checkbox input "false"
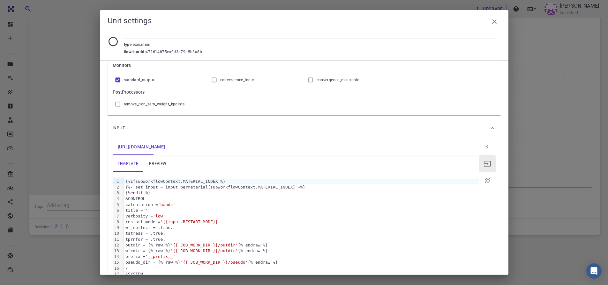
scroll to position [104, 0]
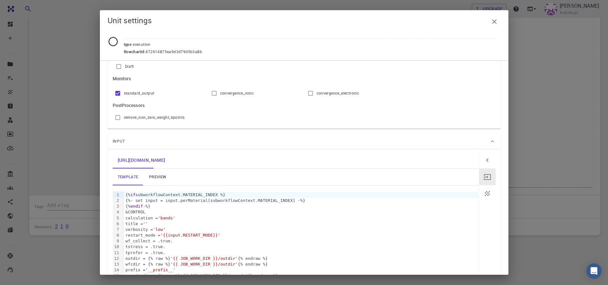
click at [88, 134] on div "Unit settings type execution flowchartId : 472614875ea9d3d79d5b3a8b Next ​ Next…" at bounding box center [304, 142] width 608 height 285
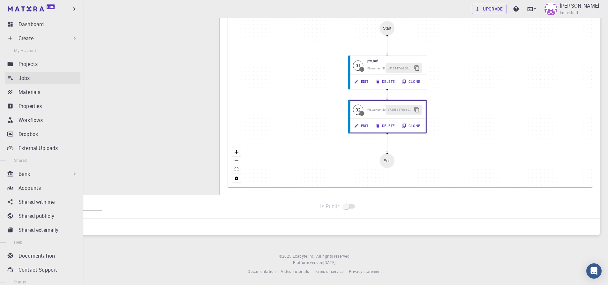
click at [24, 77] on p "Jobs" at bounding box center [23, 78] width 11 height 8
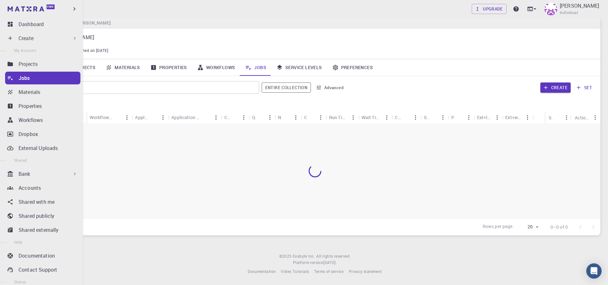
scroll to position [8, 0]
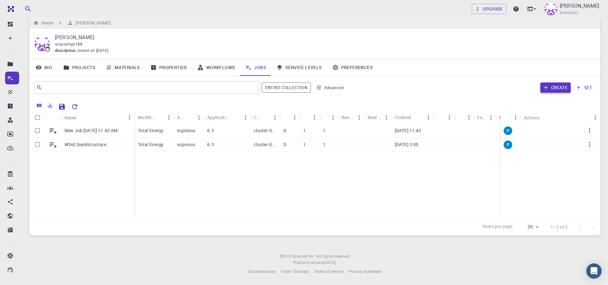
click at [552, 85] on button "Create" at bounding box center [555, 88] width 30 height 10
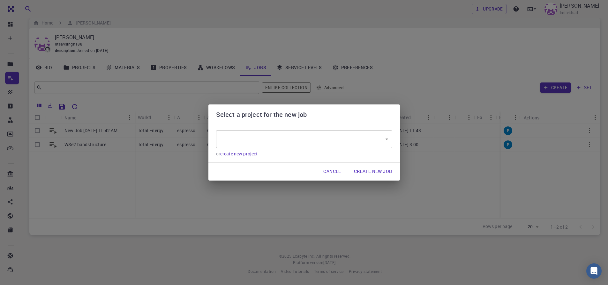
type input "9yzhPBeCcyd86ETfJ"
click at [361, 173] on button "Create New Job" at bounding box center [373, 172] width 48 height 13
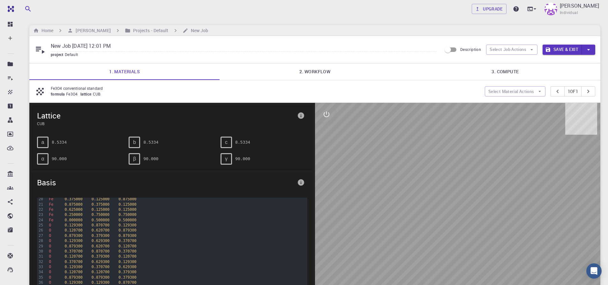
scroll to position [115, 0]
click at [530, 49] on icon "button" at bounding box center [531, 49] width 3 height 1
click at [516, 85] on span "Select workflow" at bounding box center [517, 83] width 30 height 6
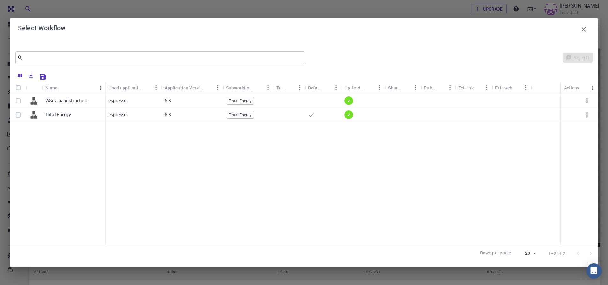
scroll to position [0, 0]
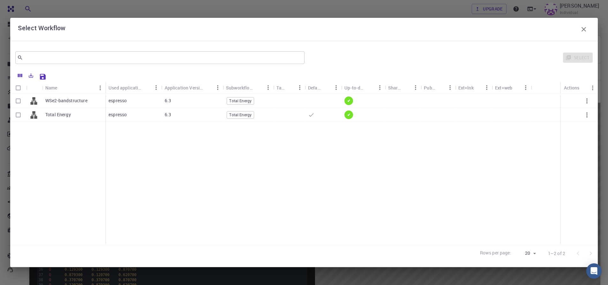
click at [580, 27] on icon "button" at bounding box center [584, 30] width 8 height 8
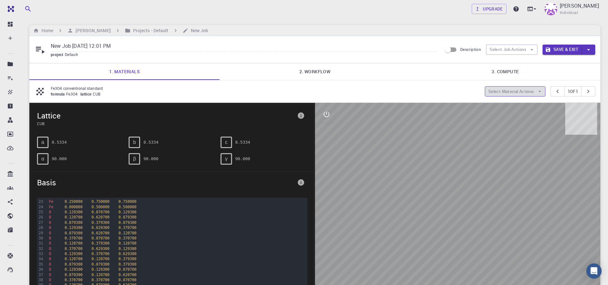
click at [538, 93] on icon "button" at bounding box center [539, 92] width 6 height 6
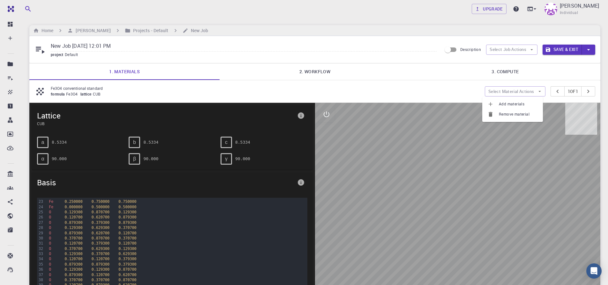
click at [134, 45] on input "New Job Sep 15, 2025, 12:01 PM" at bounding box center [244, 46] width 386 height 11
click at [318, 74] on link "2. Workflow" at bounding box center [314, 71] width 190 height 17
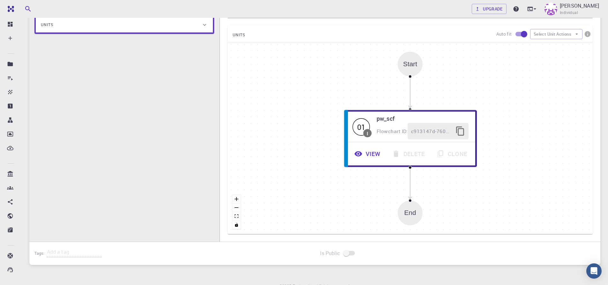
scroll to position [153, 0]
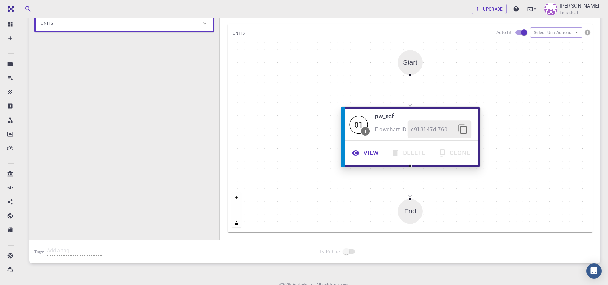
click at [360, 156] on button "View" at bounding box center [366, 153] width 40 height 18
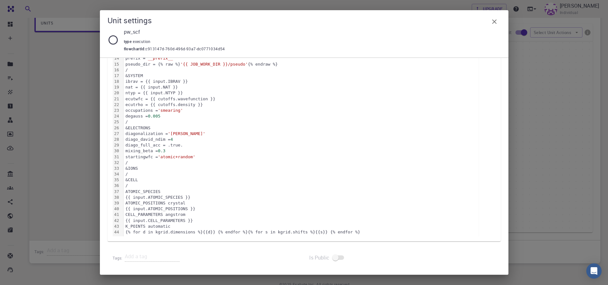
scroll to position [0, 0]
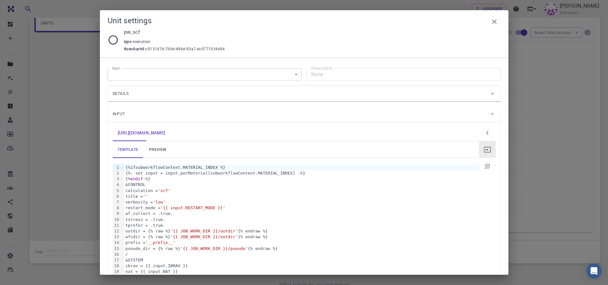
click at [489, 92] on icon at bounding box center [492, 94] width 6 height 6
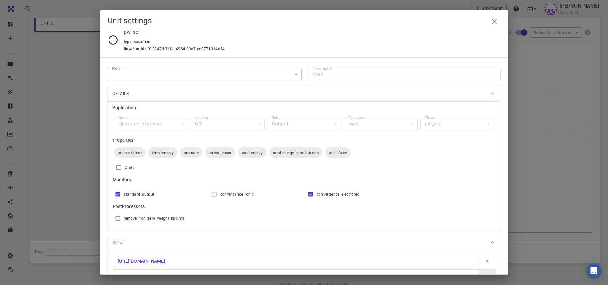
click at [479, 124] on div "pw_scf" at bounding box center [457, 124] width 74 height 13
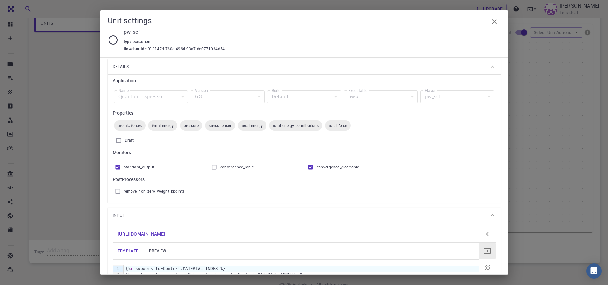
scroll to position [38, 0]
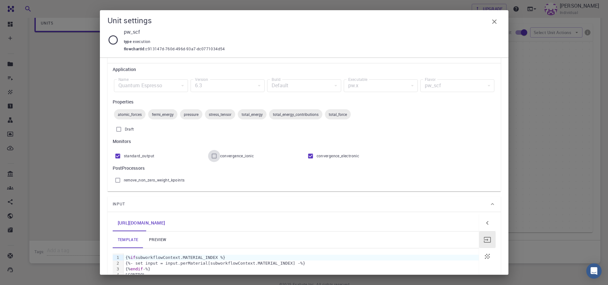
click at [213, 155] on input "convergence_ionic" at bounding box center [214, 156] width 12 height 12
click at [217, 156] on input "convergence_ionic" at bounding box center [214, 156] width 12 height 12
checkbox input "false"
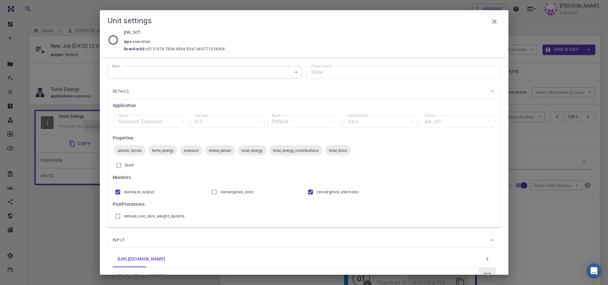
scroll to position [0, 0]
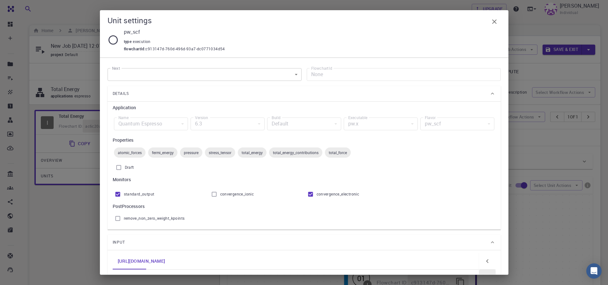
click at [489, 92] on icon at bounding box center [492, 94] width 6 height 6
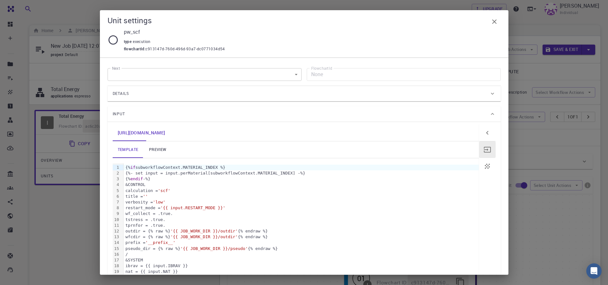
click at [484, 89] on div "Details" at bounding box center [301, 94] width 376 height 10
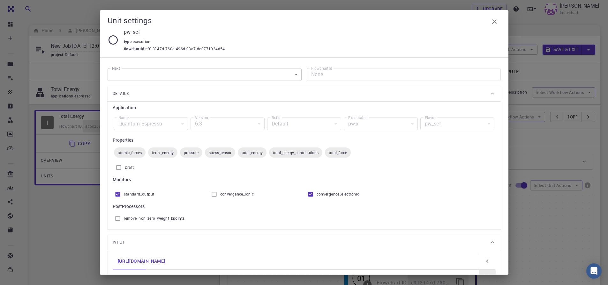
click at [255, 155] on div "total_energy" at bounding box center [252, 153] width 29 height 10
click at [255, 155] on span "total_energy" at bounding box center [252, 152] width 29 height 5
click at [250, 153] on span "total_energy" at bounding box center [252, 152] width 29 height 5
click at [253, 155] on div "total_energy" at bounding box center [252, 153] width 29 height 10
click at [294, 155] on span "total_energy_contributions" at bounding box center [295, 152] width 53 height 5
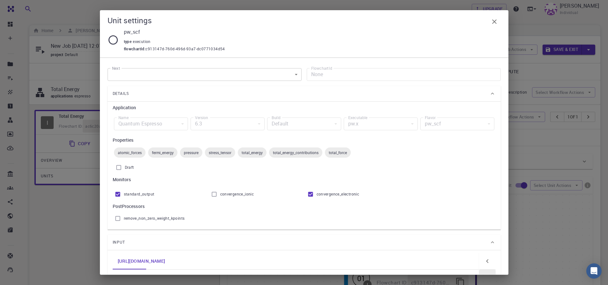
click at [351, 154] on span "total_force" at bounding box center [338, 152] width 26 height 5
click at [478, 122] on div "pw_scf" at bounding box center [457, 124] width 74 height 13
click at [489, 95] on icon at bounding box center [492, 94] width 6 height 6
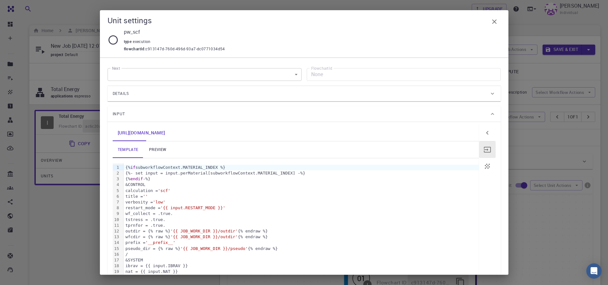
click at [152, 150] on link "preview" at bounding box center [157, 150] width 29 height 17
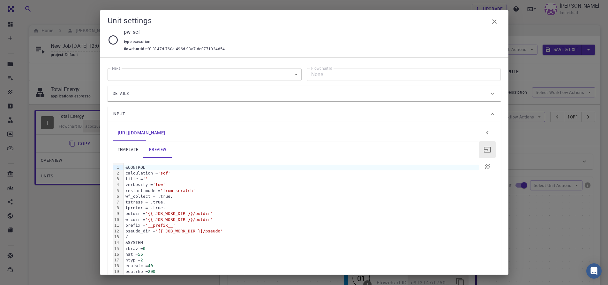
click at [492, 90] on div "Details" at bounding box center [303, 93] width 393 height 15
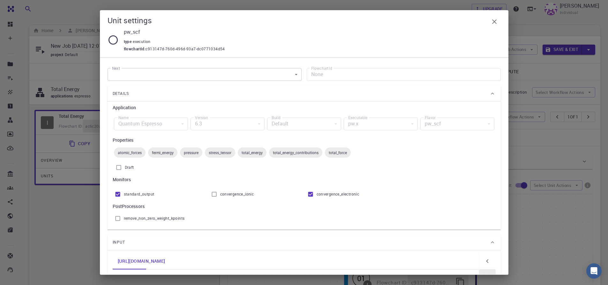
click at [118, 218] on input "remove_non_zero_weight_kpoints" at bounding box center [118, 219] width 12 height 12
checkbox input "false"
click at [119, 167] on input "Draft" at bounding box center [119, 168] width 12 height 12
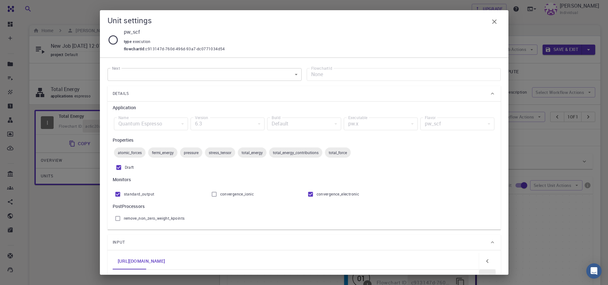
checkbox input "false"
click at [227, 155] on span "stress_tensor" at bounding box center [220, 152] width 30 height 5
click at [259, 153] on span "total_energy" at bounding box center [252, 152] width 29 height 5
click at [258, 156] on div "total_energy" at bounding box center [252, 153] width 29 height 10
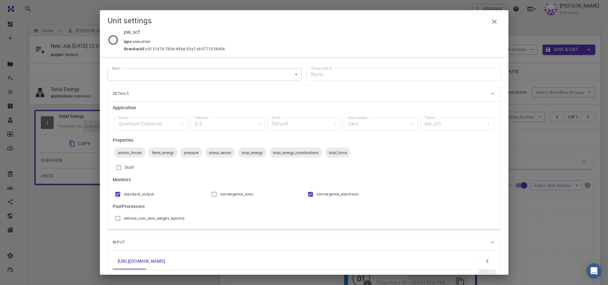
click at [259, 155] on span "total_energy" at bounding box center [252, 152] width 29 height 5
click at [299, 154] on span "total_energy_contributions" at bounding box center [295, 152] width 53 height 5
click at [300, 155] on span "total_energy_contributions" at bounding box center [295, 152] width 53 height 5
click at [344, 149] on div "total_force" at bounding box center [338, 153] width 26 height 10
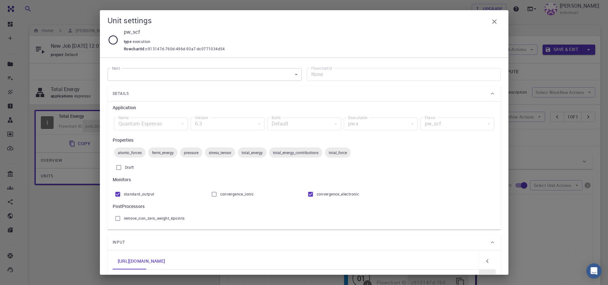
click at [192, 152] on span "pressure" at bounding box center [191, 152] width 22 height 5
click at [193, 152] on span "pressure" at bounding box center [191, 152] width 22 height 5
click at [167, 154] on span "fermi_energy" at bounding box center [162, 152] width 29 height 5
drag, startPoint x: 302, startPoint y: 172, endPoint x: 306, endPoint y: 176, distance: 5.4
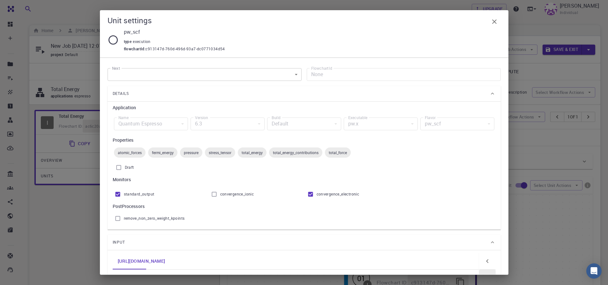
click at [305, 175] on div "Application Name Quantum Espresso espresso Name Version 6.3 6.3 Version Build D…" at bounding box center [304, 164] width 383 height 121
click at [435, 123] on div "pw_scf" at bounding box center [457, 124] width 74 height 13
click at [346, 123] on div "pw.x" at bounding box center [381, 124] width 74 height 13
click at [272, 127] on div "Default" at bounding box center [304, 124] width 74 height 13
drag, startPoint x: 213, startPoint y: 125, endPoint x: 224, endPoint y: 126, distance: 10.5
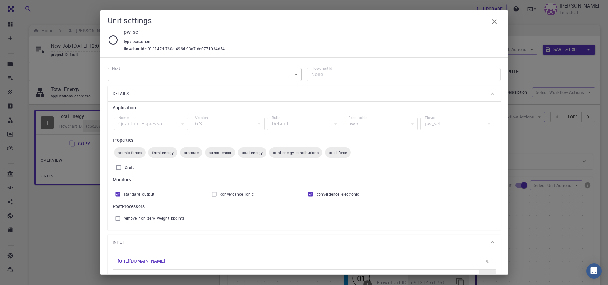
click at [213, 125] on div "6.3" at bounding box center [227, 124] width 74 height 13
click at [489, 92] on icon at bounding box center [492, 94] width 6 height 6
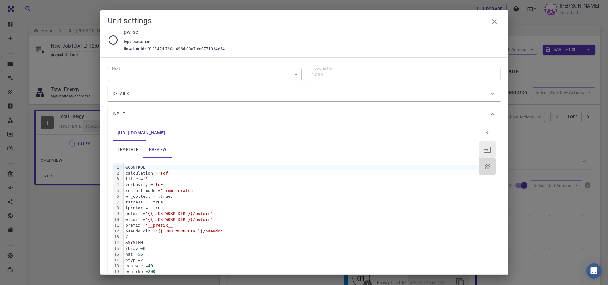
click at [483, 166] on icon "button" at bounding box center [487, 167] width 8 height 8
click at [483, 167] on icon "button" at bounding box center [487, 167] width 8 height 8
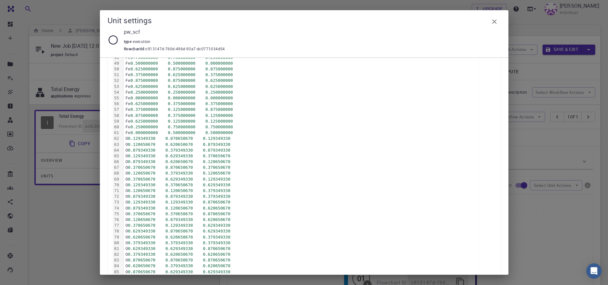
scroll to position [504, 0]
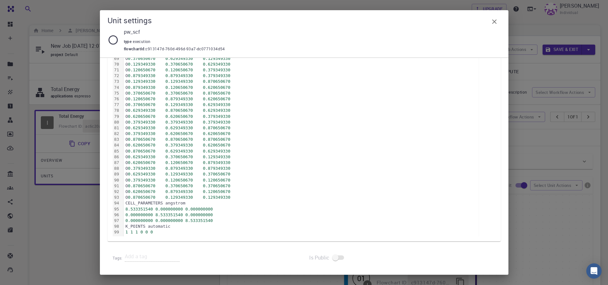
click at [113, 40] on icon at bounding box center [112, 39] width 11 height 11
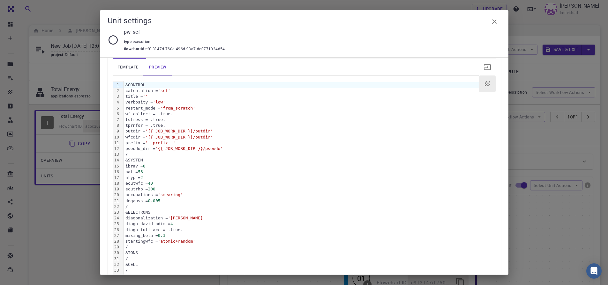
scroll to position [0, 0]
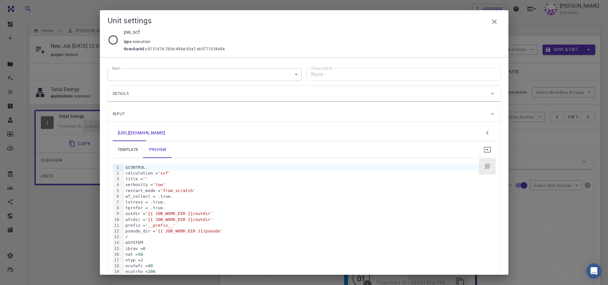
click at [498, 21] on button "button" at bounding box center [494, 21] width 13 height 13
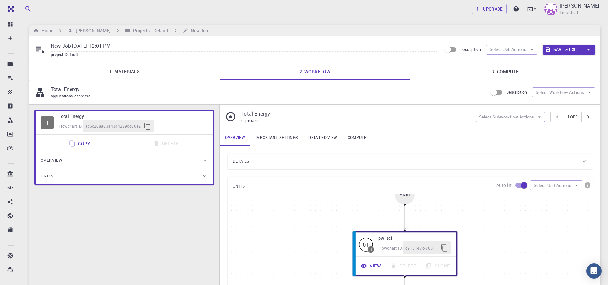
scroll to position [181, 0]
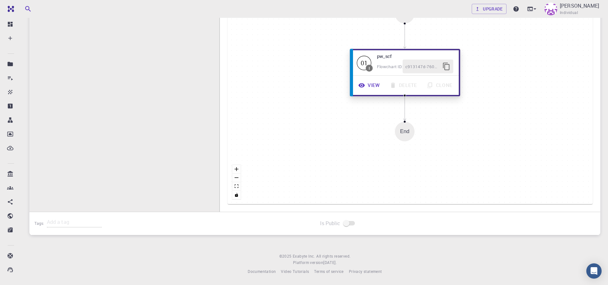
click at [364, 84] on icon "button" at bounding box center [361, 85] width 7 height 7
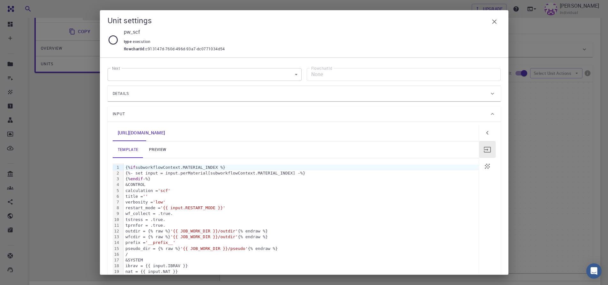
scroll to position [105, 0]
click at [491, 96] on div "Details" at bounding box center [303, 93] width 393 height 15
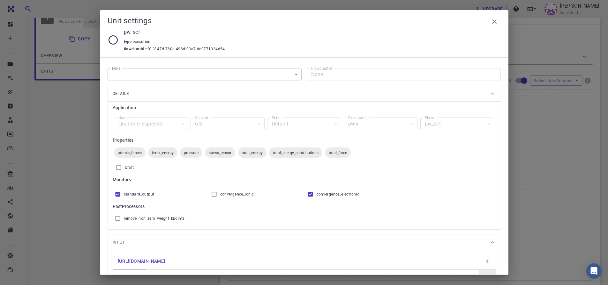
click at [72, 171] on div "Unit settings pw_scf type execution flowchartId : c913147d-760d-496d-93a7-dc077…" at bounding box center [304, 142] width 608 height 285
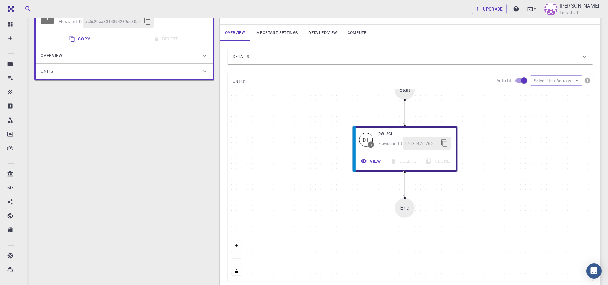
scroll to position [0, 0]
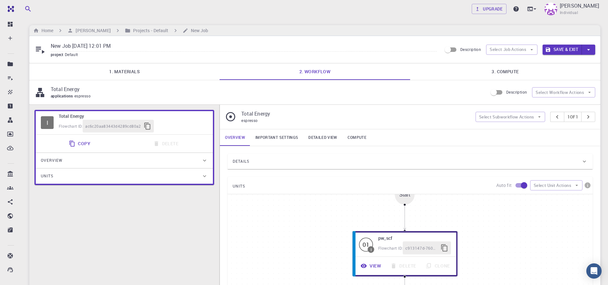
click at [131, 45] on input "New Job Sep 15, 2025, 12:01 PM" at bounding box center [244, 46] width 386 height 11
type input "N"
type input "Phononic band structure of Fe3O4"
click at [359, 269] on icon "button" at bounding box center [361, 266] width 7 height 7
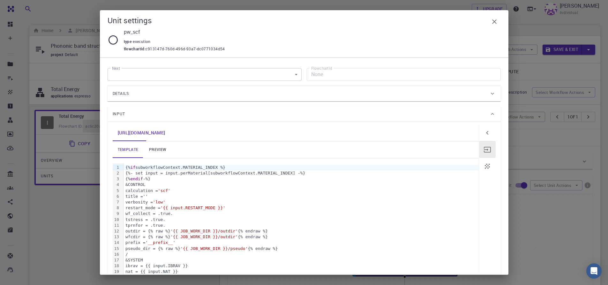
click at [160, 149] on link "preview" at bounding box center [157, 150] width 29 height 17
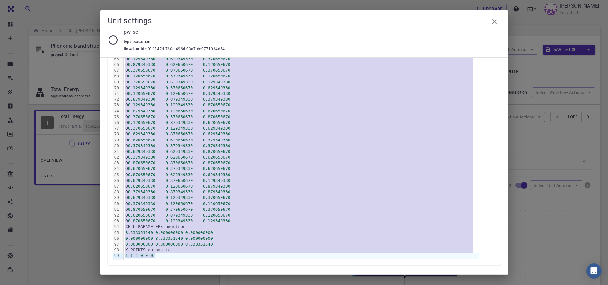
scroll to position [504, 0]
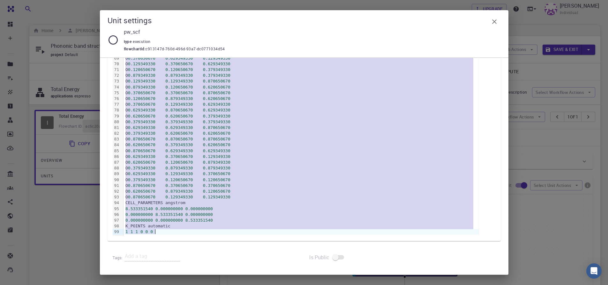
drag, startPoint x: 128, startPoint y: 175, endPoint x: 240, endPoint y: 306, distance: 172.8
click at [240, 285] on html "Free Dashboard Create New Job New Material Create Material Upload File Import f…" at bounding box center [304, 233] width 608 height 467
copy div "calculation = 'scf' title = '' verbosity = 'low' restart_mode = 'from_scratch' …"
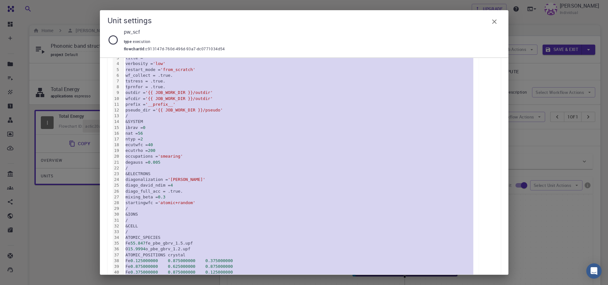
scroll to position [0, 0]
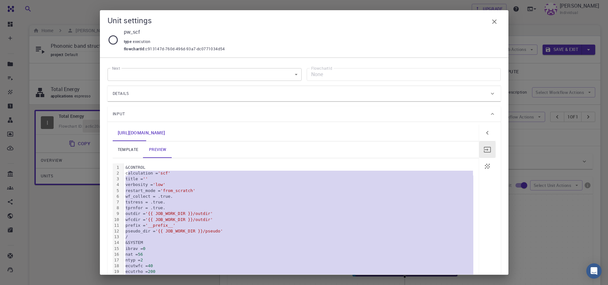
click at [300, 208] on div "tprnfor = .true." at bounding box center [300, 208] width 355 height 6
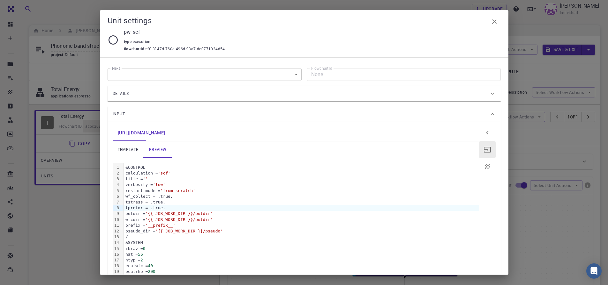
click at [313, 214] on div "outdir = '{{ JOB_WORK_DIR }}/outdir'" at bounding box center [300, 214] width 355 height 6
drag, startPoint x: 117, startPoint y: 163, endPoint x: 219, endPoint y: 211, distance: 113.1
drag, startPoint x: 272, startPoint y: 206, endPoint x: 260, endPoint y: 195, distance: 16.5
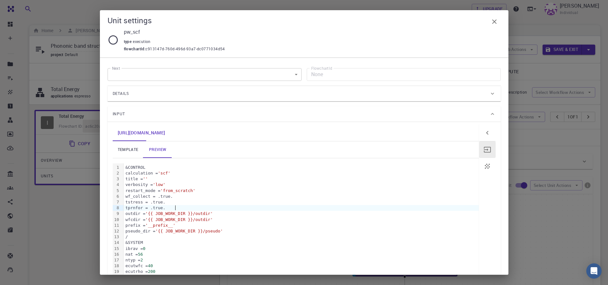
click at [272, 206] on div "tprnfor = .true." at bounding box center [300, 208] width 355 height 6
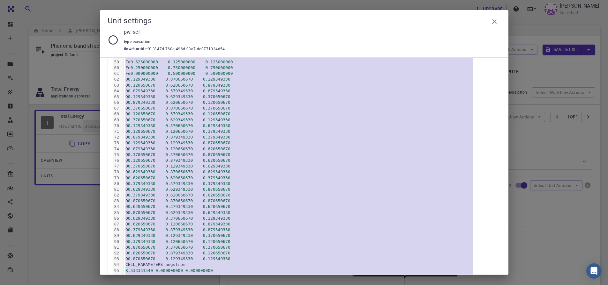
scroll to position [504, 0]
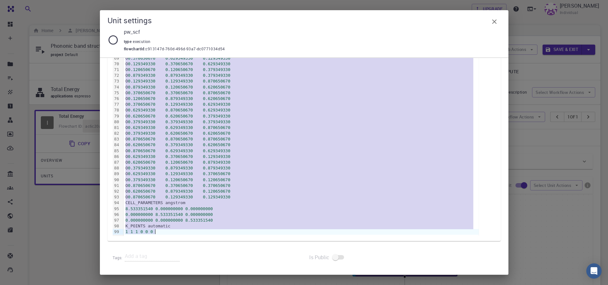
drag, startPoint x: 125, startPoint y: 167, endPoint x: 249, endPoint y: 306, distance: 185.9
click at [249, 285] on html "Free Dashboard Create New Job New Material Create Material Upload File Import f…" at bounding box center [304, 233] width 608 height 467
copy div "&CONTROL calculation = 'scf' title = '' verbosity = 'low' restart_mode = 'from_…"
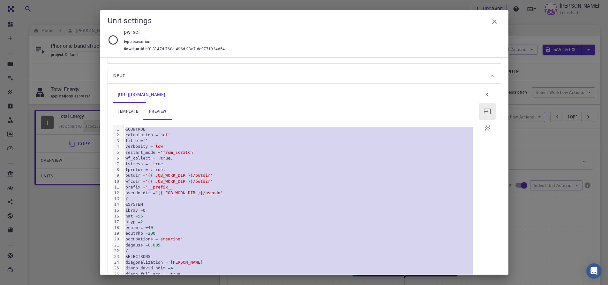
scroll to position [0, 0]
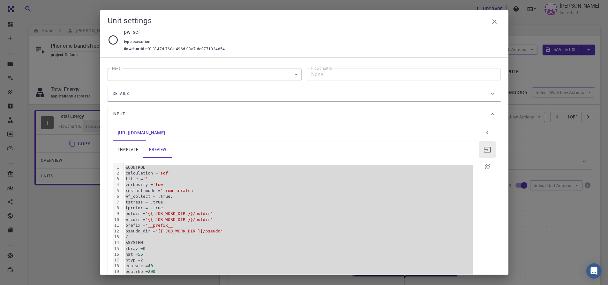
click at [70, 218] on div "Unit settings pw_scf type execution flowchartId : c913147d-760d-496d-93a7-dc077…" at bounding box center [304, 142] width 608 height 285
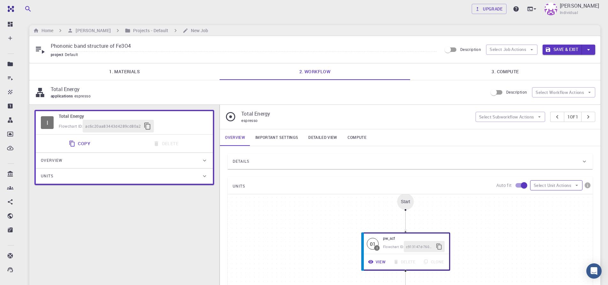
click at [577, 185] on icon "button" at bounding box center [576, 185] width 3 height 1
click at [535, 230] on div "Start 01 I pw_scf Flowchart ID: c913147d-760d-496d-93a7-dc0771034d54 View Delet…" at bounding box center [409, 290] width 365 height 191
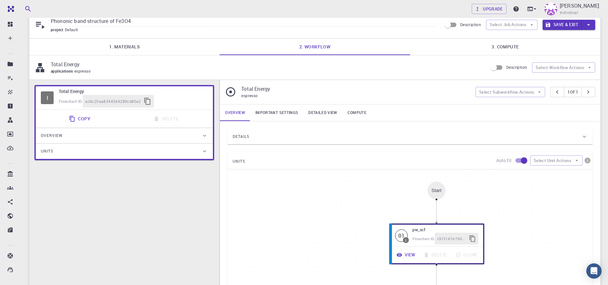
scroll to position [38, 0]
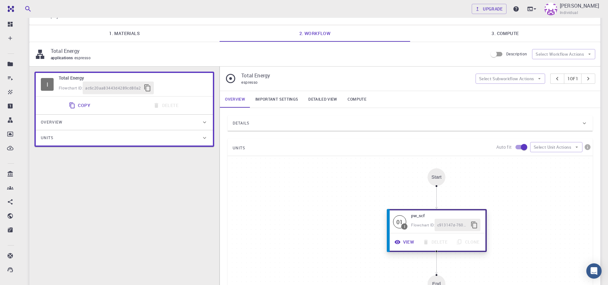
click at [402, 242] on button "View" at bounding box center [404, 242] width 28 height 12
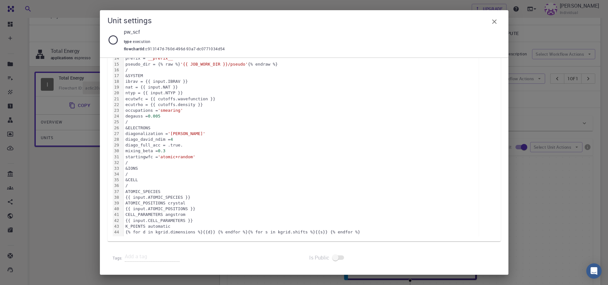
click at [563, 182] on div "Unit settings pw_scf type execution flowchartId : c913147d-760d-496d-93a7-dc077…" at bounding box center [304, 142] width 608 height 285
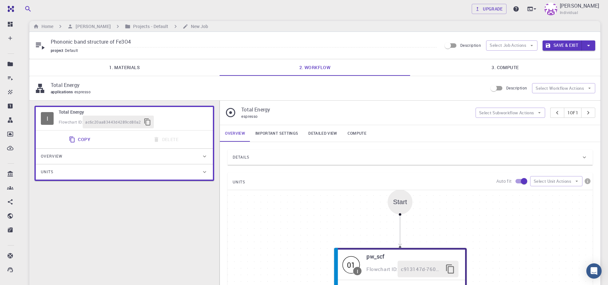
scroll to position [0, 0]
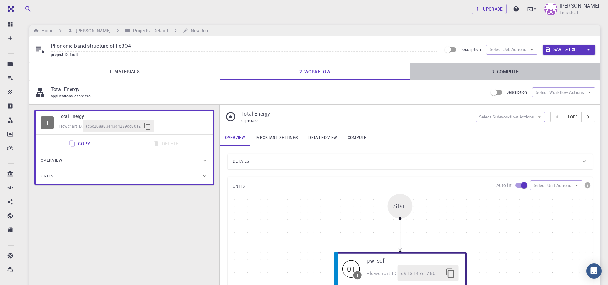
click at [497, 74] on link "3. Compute" at bounding box center [505, 71] width 190 height 17
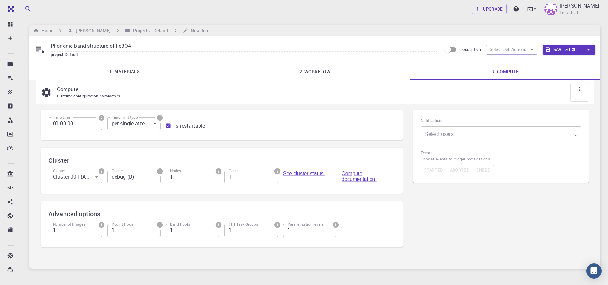
click at [51, 9] on div "Upgrade UTSAV SINGH Individual" at bounding box center [315, 9] width 586 height 17
click at [469, 237] on div "Notifications Select users ​ Select users Events Choose events to trigger notif…" at bounding box center [501, 183] width 186 height 156
click at [129, 277] on div "Upgrade UTSAV SINGH Individual Home UTSAV SINGH Projects - Default New Job Phon…" at bounding box center [315, 159] width 586 height 319
click at [540, 227] on div "Notifications Select users ​ Select users Events Choose events to trigger notif…" at bounding box center [501, 183] width 186 height 156
click at [536, 228] on div "Notifications Select users ​ Select users Events Choose events to trigger notif…" at bounding box center [501, 183] width 186 height 156
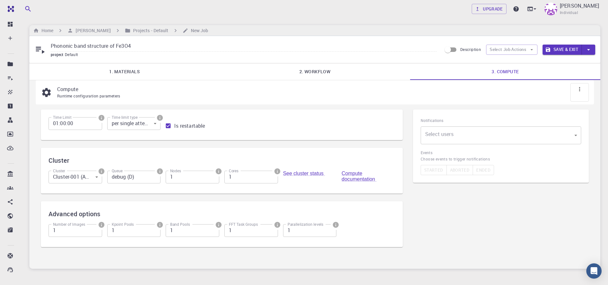
click at [464, 246] on div "Notifications Select users ​ Select users Events Choose events to trigger notif…" at bounding box center [501, 183] width 186 height 156
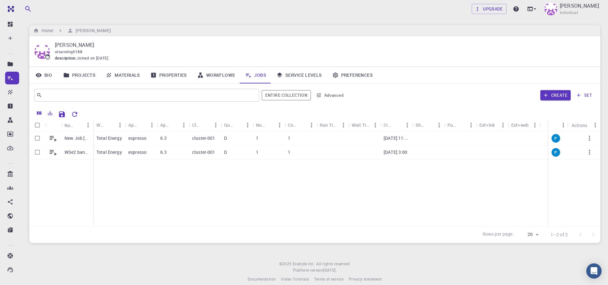
click at [188, 30] on div "Home UTSAV SINGH" at bounding box center [314, 30] width 571 height 11
click at [218, 76] on link "Workflows" at bounding box center [216, 75] width 48 height 17
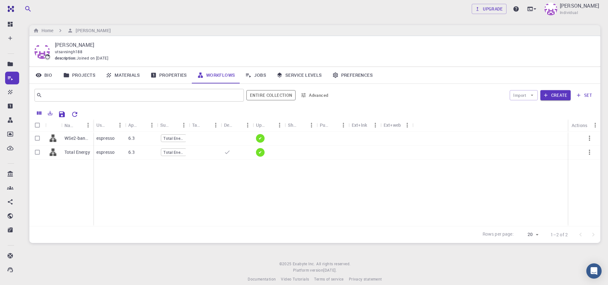
click at [130, 77] on link "Materials" at bounding box center [122, 75] width 45 height 17
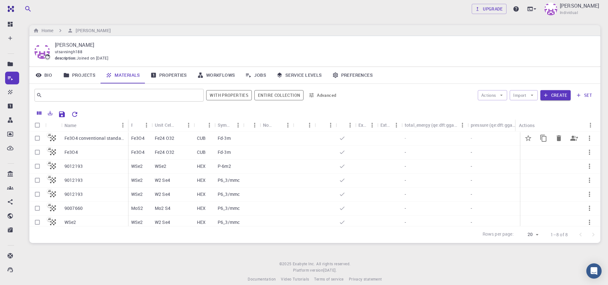
click at [37, 137] on input "Select row" at bounding box center [37, 138] width 12 height 12
checkbox input "true"
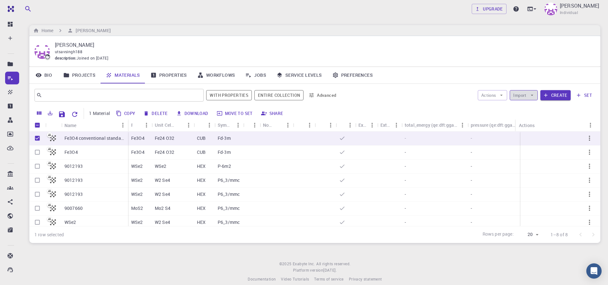
click at [525, 96] on button "Import" at bounding box center [523, 95] width 28 height 10
click at [361, 253] on div "Upgrade UTSAV SINGH Individual Home UTSAV SINGH UTSAV SINGH utsavsingh188 descr…" at bounding box center [315, 146] width 586 height 293
click at [503, 98] on icon "button" at bounding box center [501, 95] width 6 height 6
click at [492, 111] on li "Create Job" at bounding box center [499, 108] width 42 height 10
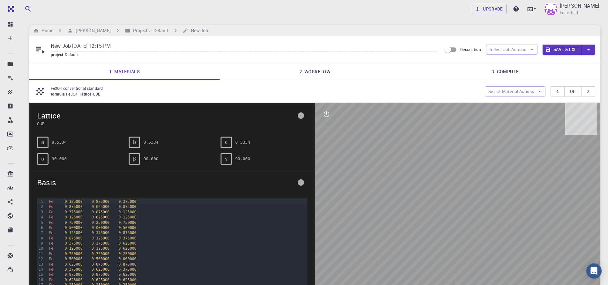
click at [136, 47] on input "New Job [DATE] 12:15 PM" at bounding box center [244, 46] width 386 height 11
type input "N"
type input "Fe3O4"
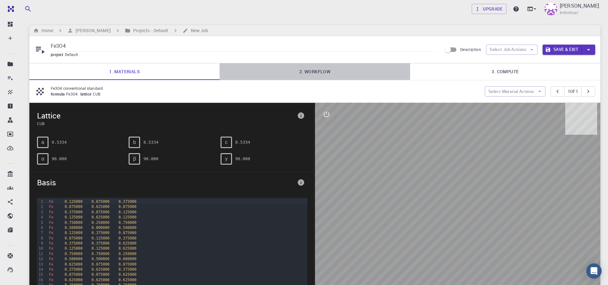
click at [310, 69] on link "2. Workflow" at bounding box center [314, 71] width 190 height 17
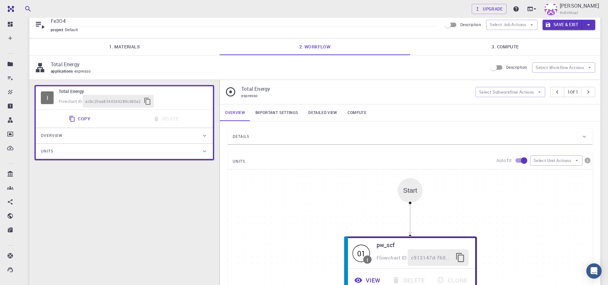
scroll to position [38, 0]
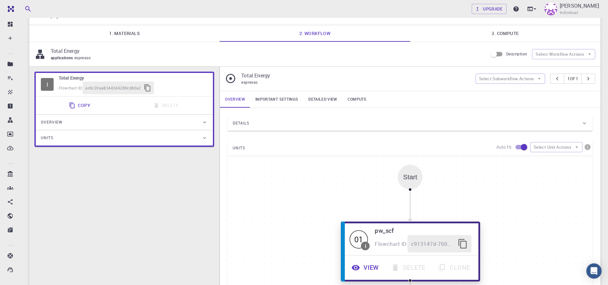
click at [365, 270] on button "View" at bounding box center [366, 268] width 40 height 18
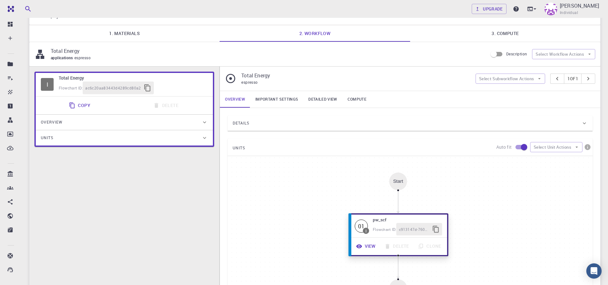
click at [359, 248] on icon "button" at bounding box center [359, 247] width 6 height 4
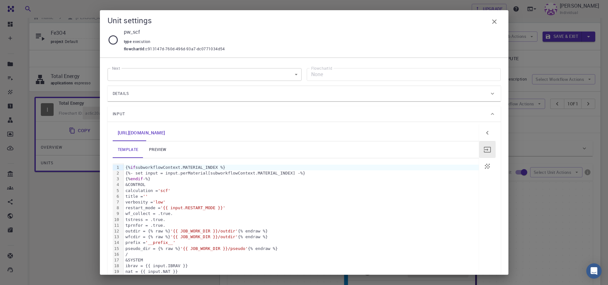
scroll to position [0, 0]
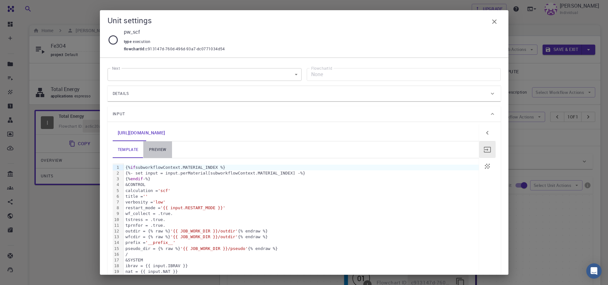
click at [164, 151] on link "preview" at bounding box center [157, 150] width 29 height 17
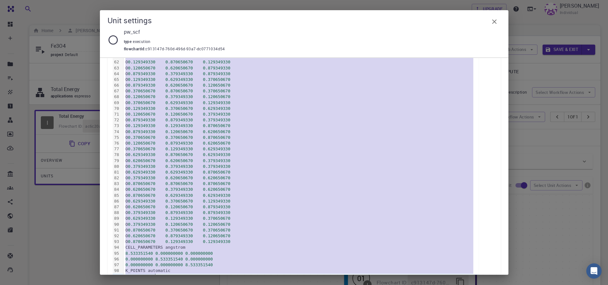
scroll to position [504, 0]
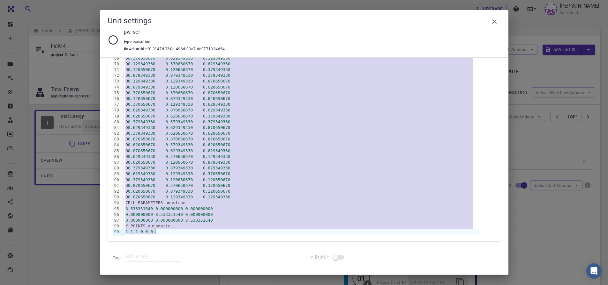
drag, startPoint x: 130, startPoint y: 160, endPoint x: 243, endPoint y: 306, distance: 185.1
click at [243, 285] on html "Free Dashboard Create New Job New Material Create Material Upload File Import f…" at bounding box center [304, 233] width 608 height 467
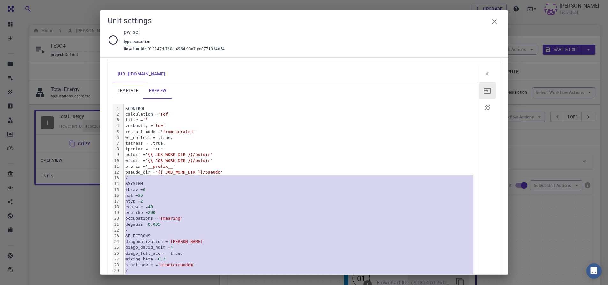
scroll to position [45, 0]
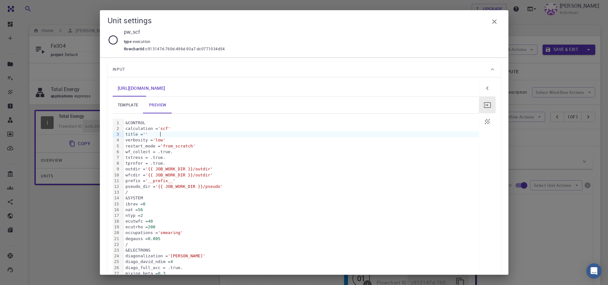
click at [287, 134] on div "title = ''" at bounding box center [300, 135] width 355 height 6
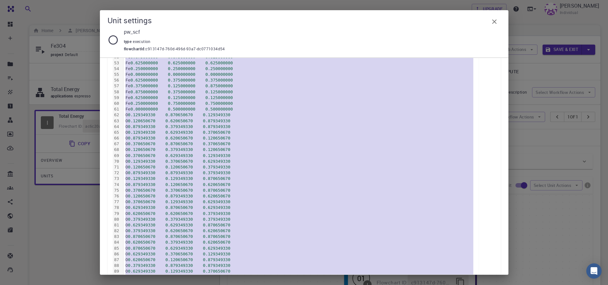
scroll to position [504, 0]
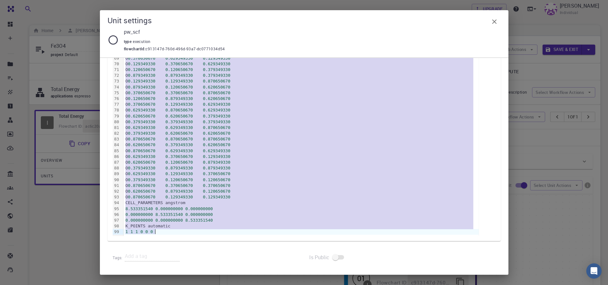
drag, startPoint x: 126, startPoint y: 122, endPoint x: 221, endPoint y: 306, distance: 207.6
click at [221, 285] on html "Free Dashboard Create New Job New Material Create Material Upload File Import f…" at bounding box center [304, 233] width 608 height 467
copy div "&CONTROL wf_collect = .true. tstress = .true. tprnfor = .true. outdir = '{{ JOB…"
click at [495, 24] on icon "button" at bounding box center [494, 22] width 8 height 8
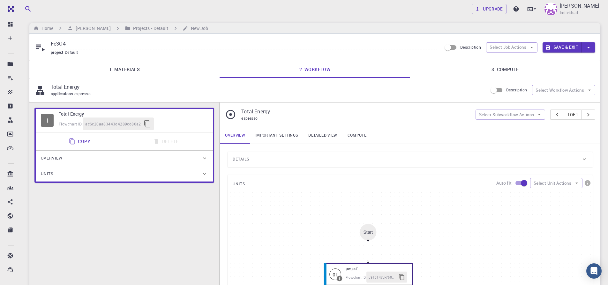
scroll to position [0, 0]
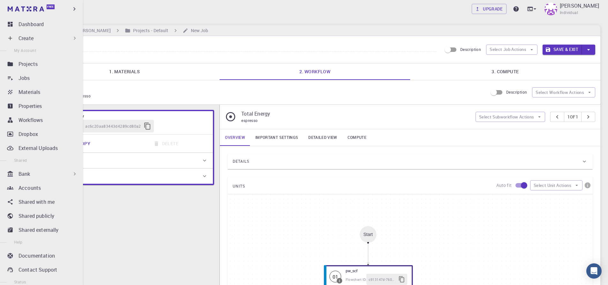
click at [6, 39] on div "Create" at bounding box center [42, 38] width 75 height 13
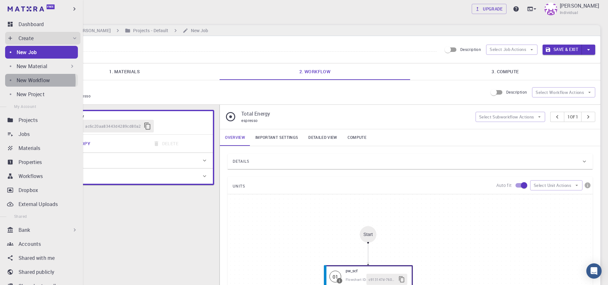
click at [17, 81] on p "New Workflow" at bounding box center [33, 81] width 33 height 8
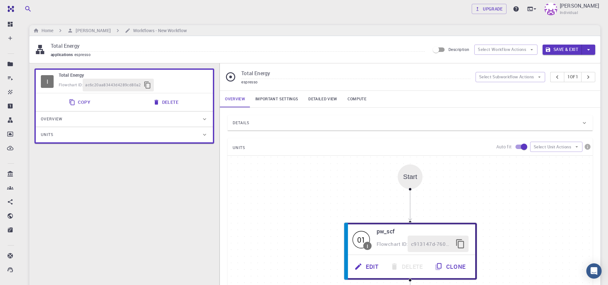
click at [307, 194] on div "Start 01 I pw_scf Flowchart ID: c913147d-760d-496d-93a7-dc0771034d54 Edit Delet…" at bounding box center [409, 251] width 365 height 191
drag, startPoint x: 80, startPoint y: 215, endPoint x: 85, endPoint y: 211, distance: 6.5
click at [80, 215] on div "I Total Energy Flowchart ID: ac6c20aa83443d4289cd80a2 Copy Delete Overview Prop…" at bounding box center [124, 214] width 190 height 302
click at [165, 198] on div "I Total Energy Flowchart ID: ac6c20aa83443d4289cd80a2 Copy Delete Overview Prop…" at bounding box center [124, 214] width 190 height 302
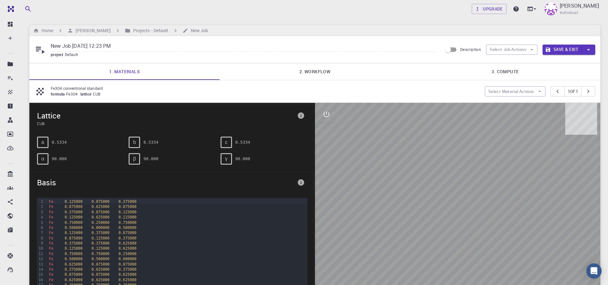
click at [322, 71] on link "2. Workflow" at bounding box center [314, 71] width 190 height 17
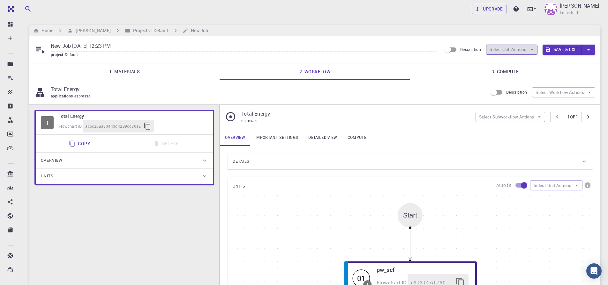
click at [534, 50] on button "Select Job Actions" at bounding box center [511, 50] width 51 height 10
click at [509, 83] on span "Select workflow" at bounding box center [517, 83] width 30 height 6
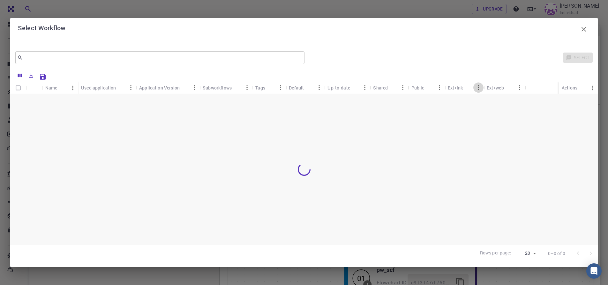
click at [480, 87] on icon "Menu" at bounding box center [478, 87] width 7 height 7
click at [584, 27] on icon "button" at bounding box center [584, 30] width 8 height 8
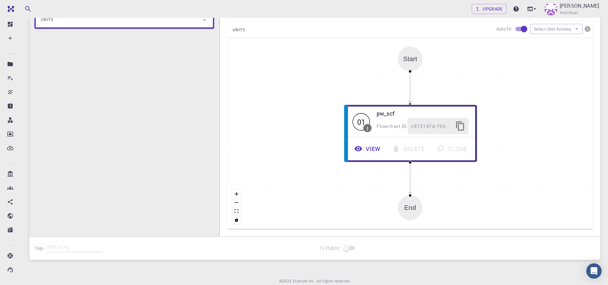
scroll to position [143, 0]
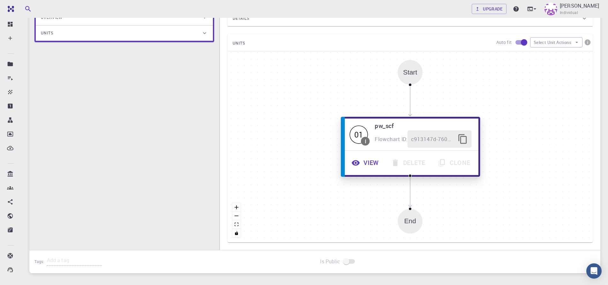
click at [355, 165] on icon "button" at bounding box center [355, 163] width 9 height 9
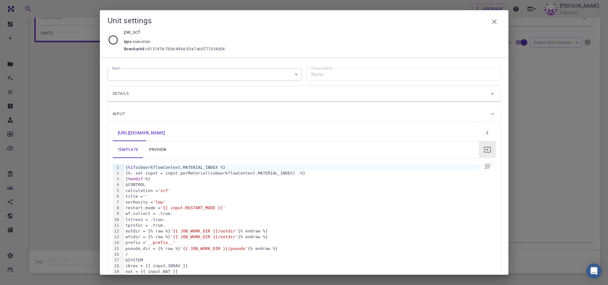
click at [157, 151] on link "preview" at bounding box center [157, 150] width 29 height 17
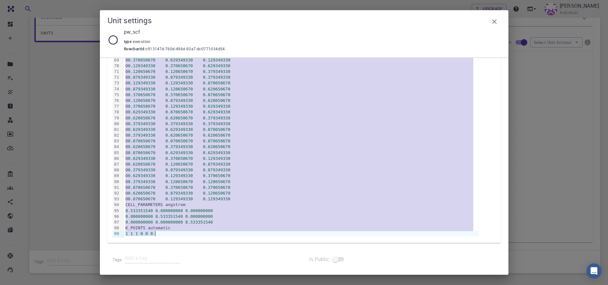
scroll to position [504, 0]
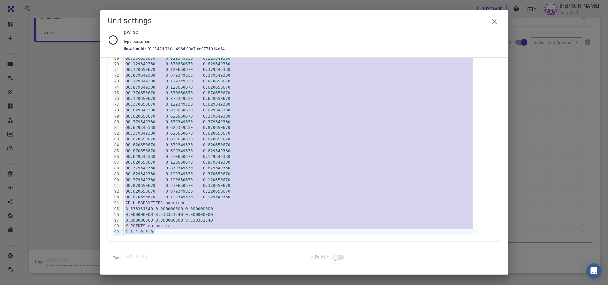
drag, startPoint x: 123, startPoint y: 166, endPoint x: 264, endPoint y: 306, distance: 198.5
click at [264, 285] on html "Free Dashboard Create New Job New Material Create Material Upload File Import f…" at bounding box center [304, 90] width 608 height 467
copy div "&CONTROL Fe 0.875000000 0.625000000 0.875000000 Fe 0.375000000 0.875000000 0.12…"
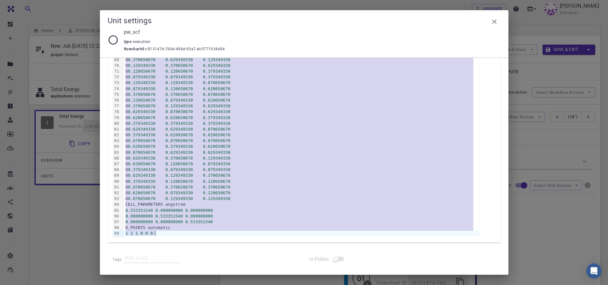
scroll to position [504, 0]
click at [39, 239] on div "Unit settings pw_scf type execution flowchartId : c913147d-760d-496d-93a7-dc077…" at bounding box center [304, 142] width 608 height 285
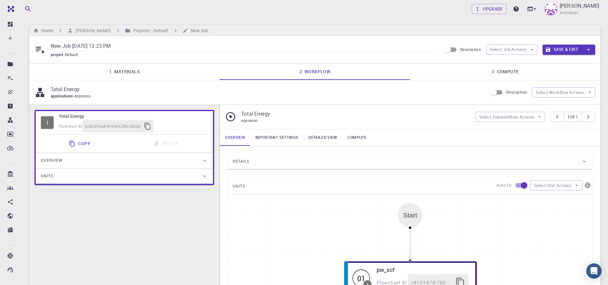
scroll to position [163, 0]
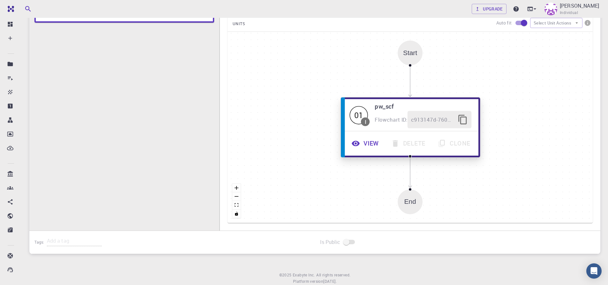
click at [365, 146] on button "View" at bounding box center [366, 144] width 40 height 18
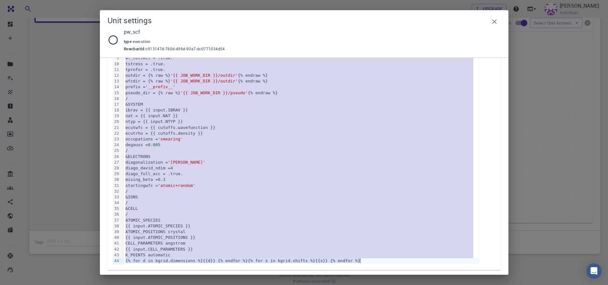
scroll to position [185, 0]
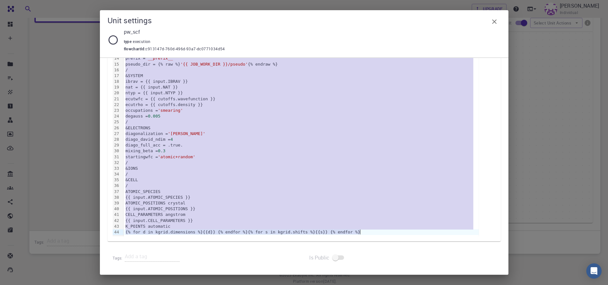
drag, startPoint x: 126, startPoint y: 166, endPoint x: 302, endPoint y: 160, distance: 176.5
click at [253, 285] on html "Free Dashboard Create New Job New Material Create Material Upload File Import f…" at bounding box center [304, 70] width 608 height 467
click at [283, 143] on div "diago_full_acc = .true." at bounding box center [300, 146] width 355 height 6
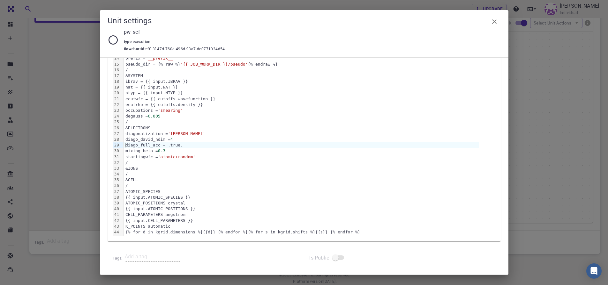
scroll to position [0, 0]
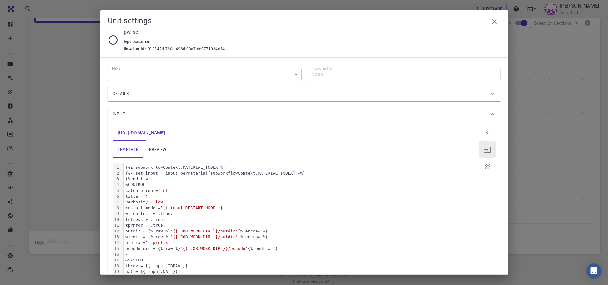
click at [156, 149] on link "preview" at bounding box center [157, 150] width 29 height 17
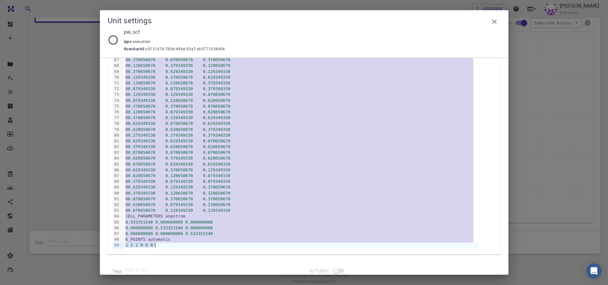
scroll to position [504, 0]
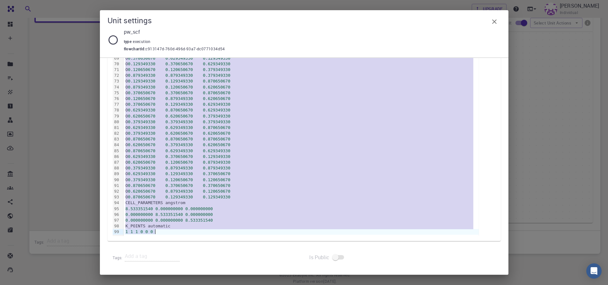
drag, startPoint x: 124, startPoint y: 167, endPoint x: 345, endPoint y: 306, distance: 260.8
click at [345, 285] on html "Free Dashboard Create New Job New Material Create Material Upload File Import f…" at bounding box center [304, 70] width 608 height 467
copy div "&CONTROL calculation = 'scf' title = '' verbosity = 'low' restart_mode = 'from_…"
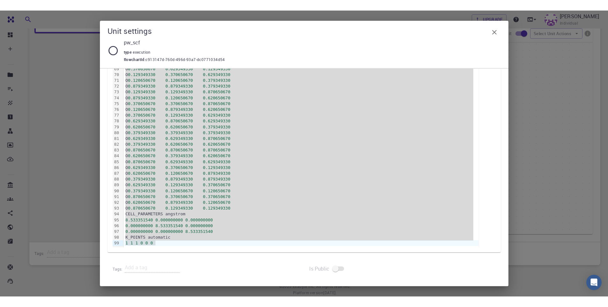
scroll to position [483, 0]
